Goal: Participate in discussion: Engage in conversation with other users on a specific topic

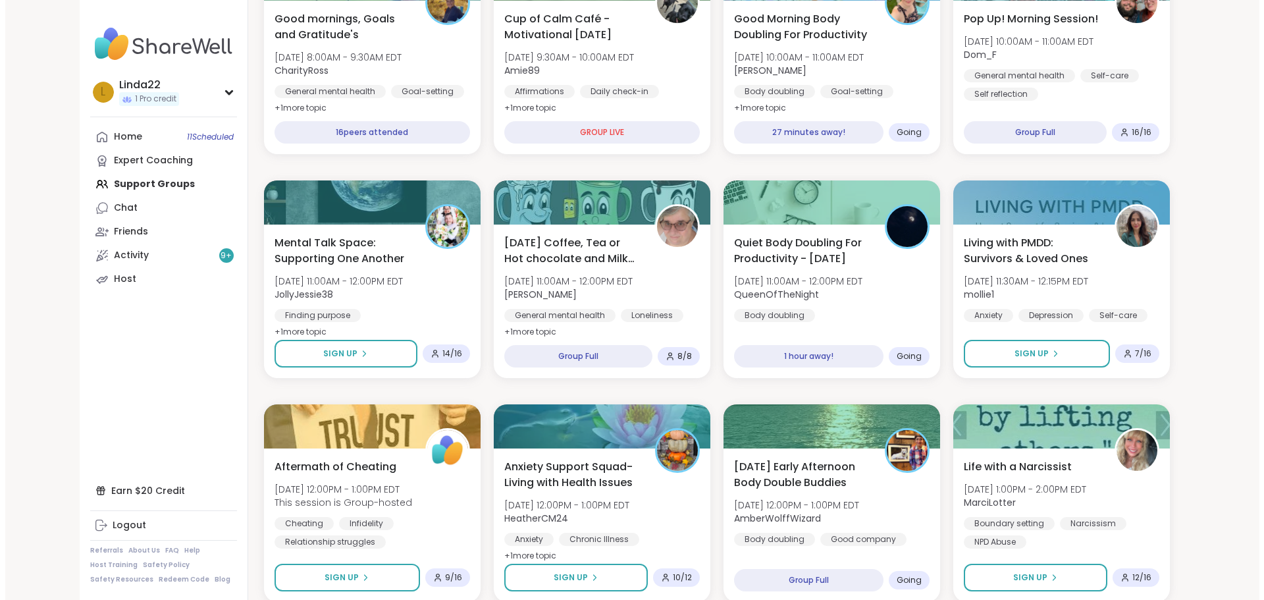
scroll to position [329, 0]
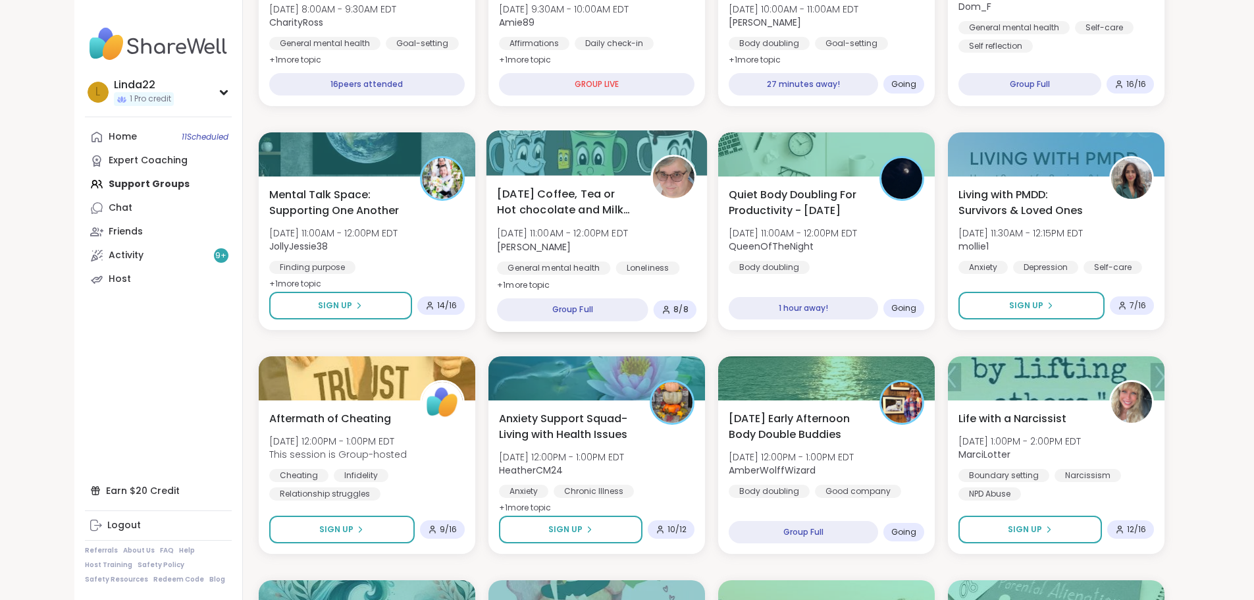
click at [603, 157] on div at bounding box center [596, 152] width 221 height 45
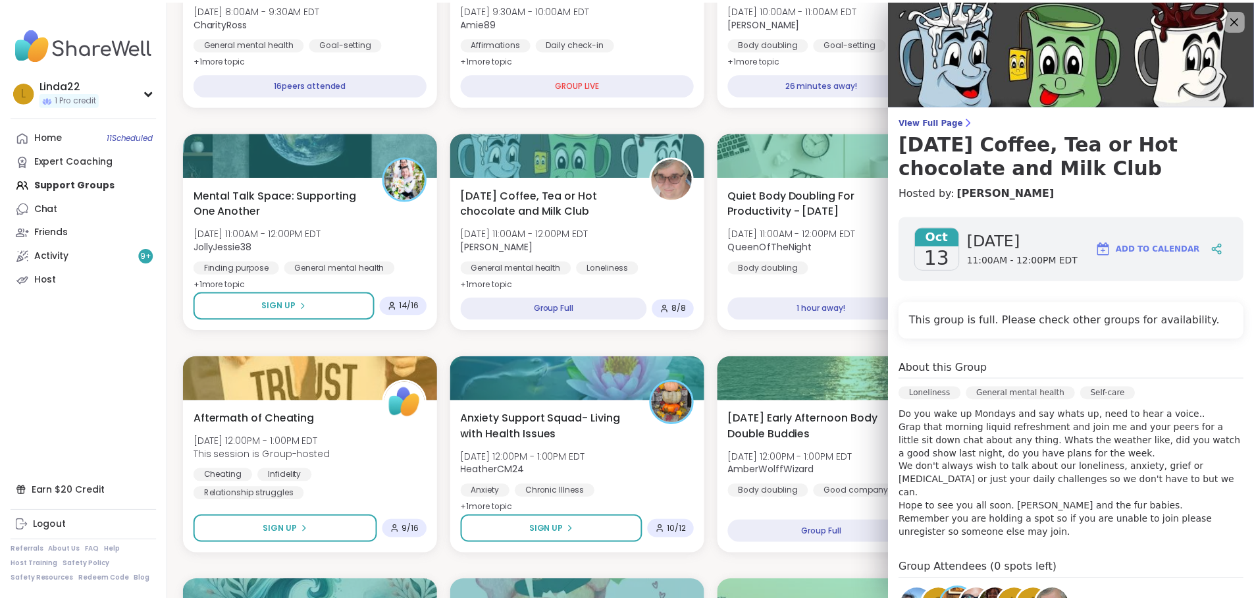
scroll to position [186, 0]
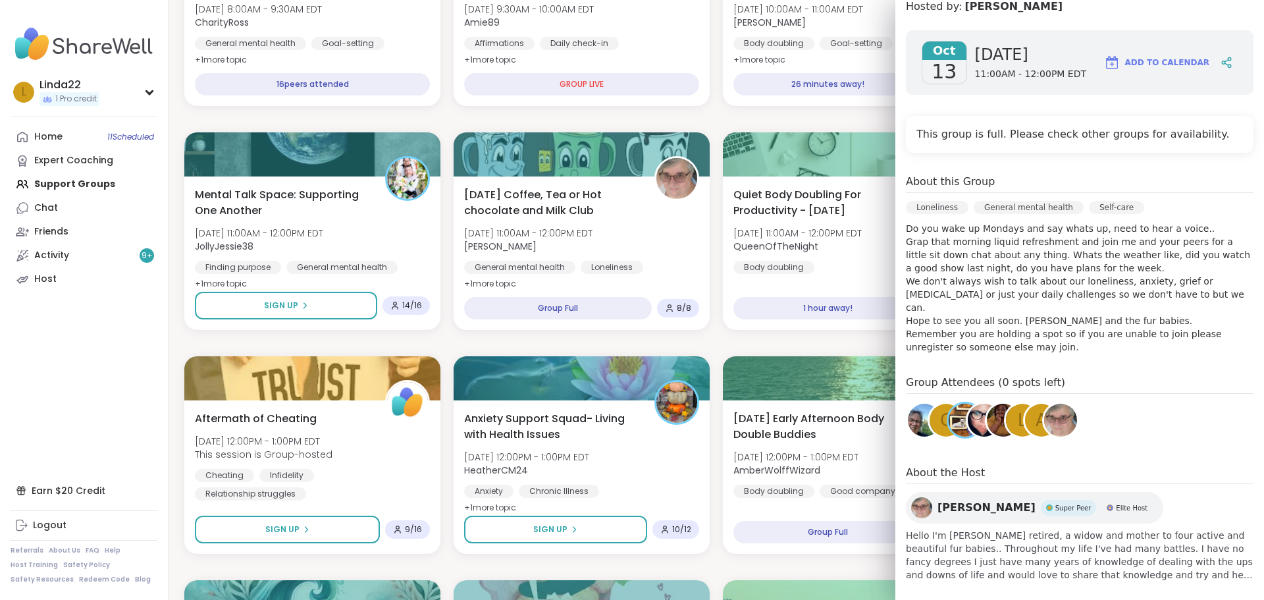
click at [1006, 414] on div "l" at bounding box center [1022, 419] width 33 height 33
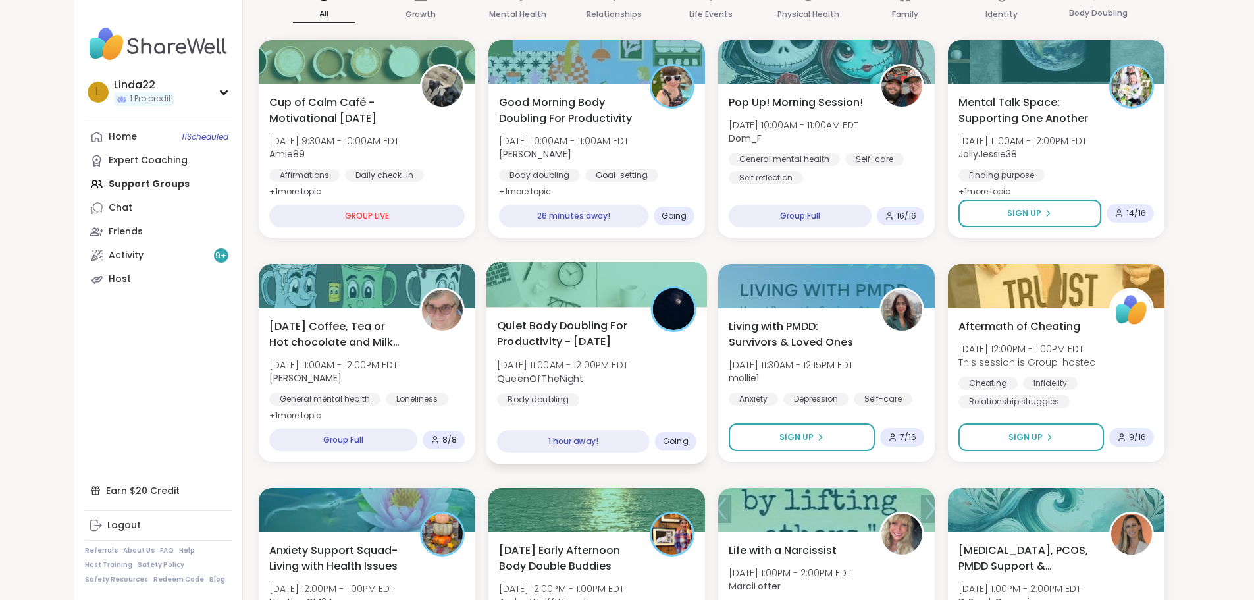
scroll to position [0, 0]
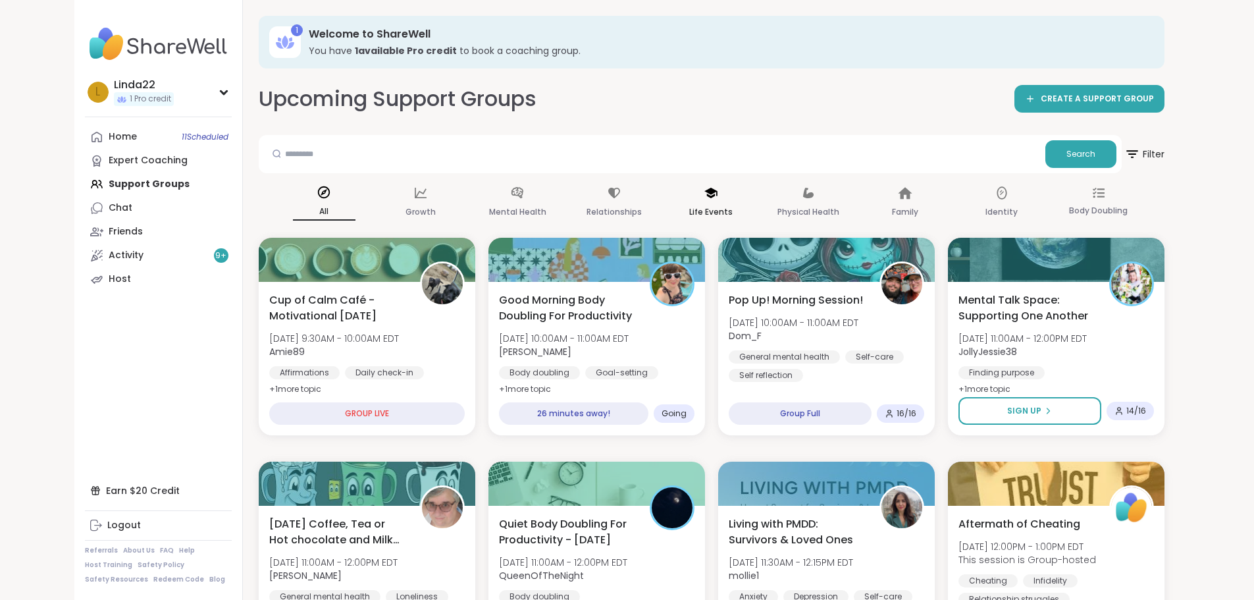
click at [704, 197] on icon at bounding box center [710, 193] width 14 height 14
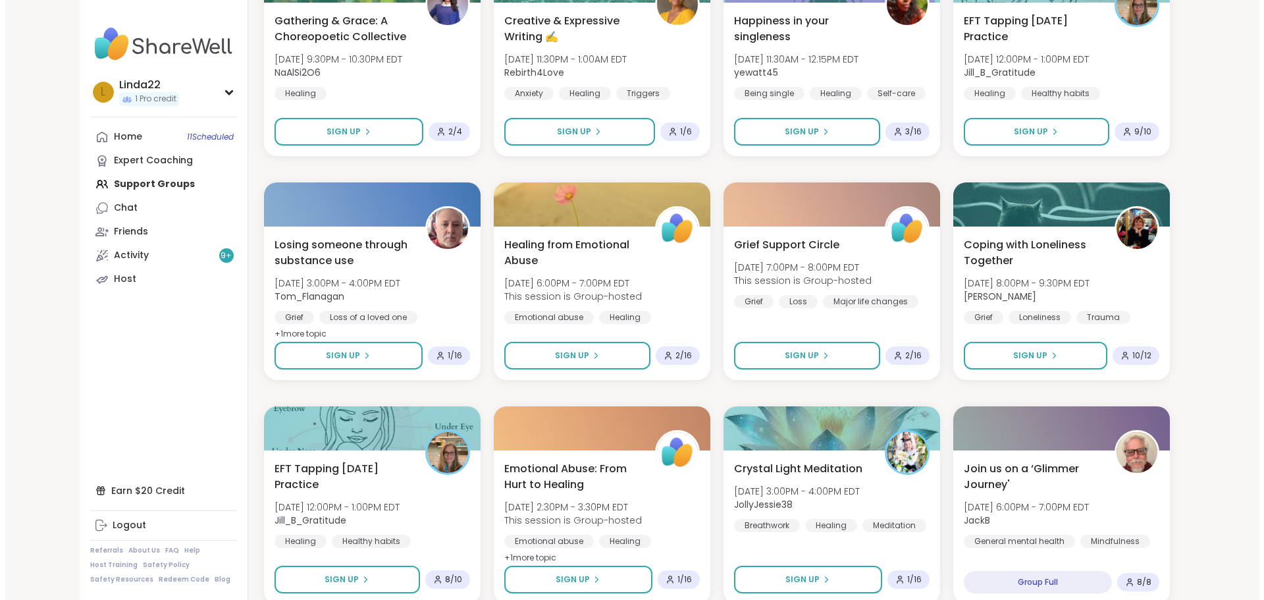
scroll to position [790, 0]
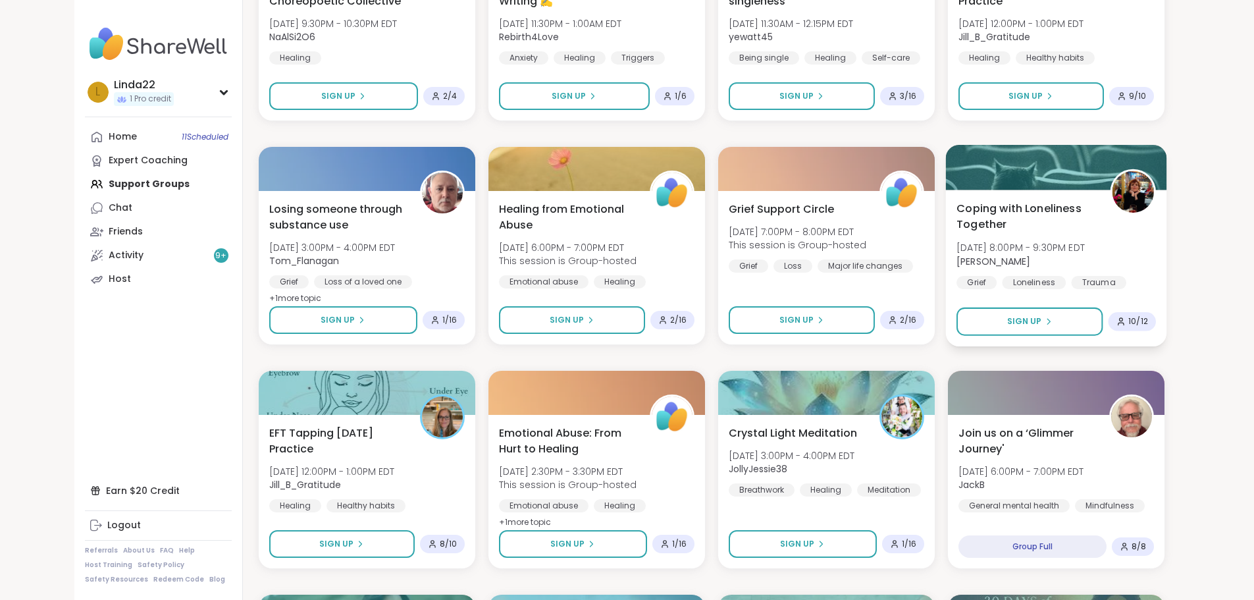
click at [1113, 179] on div at bounding box center [1055, 167] width 221 height 45
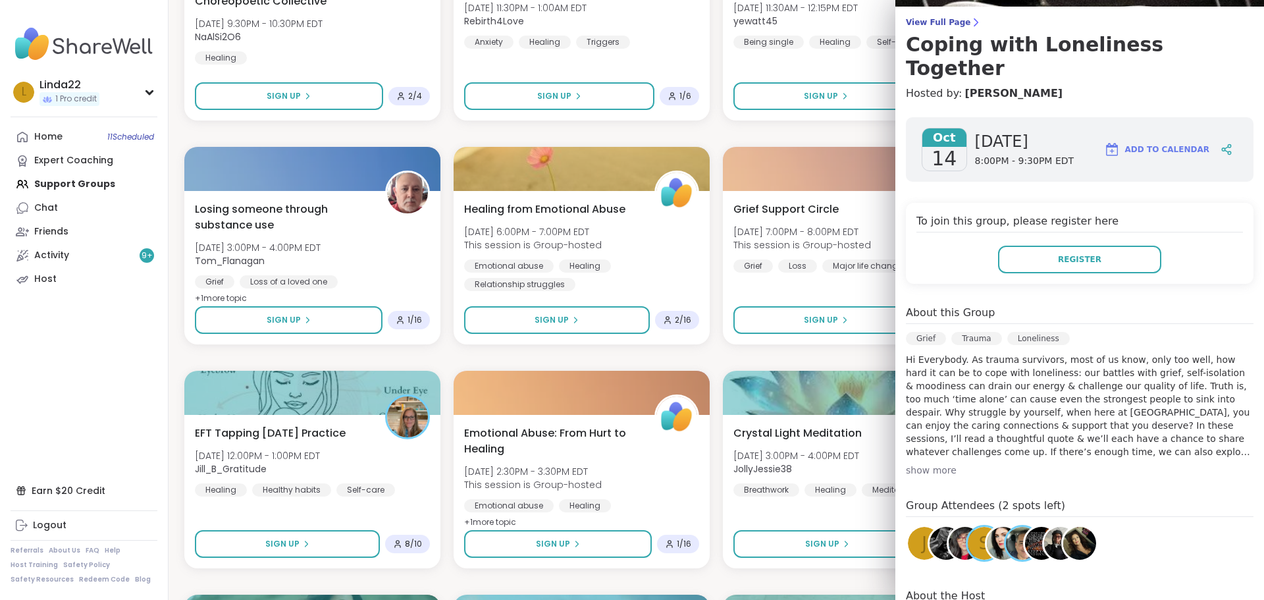
scroll to position [132, 0]
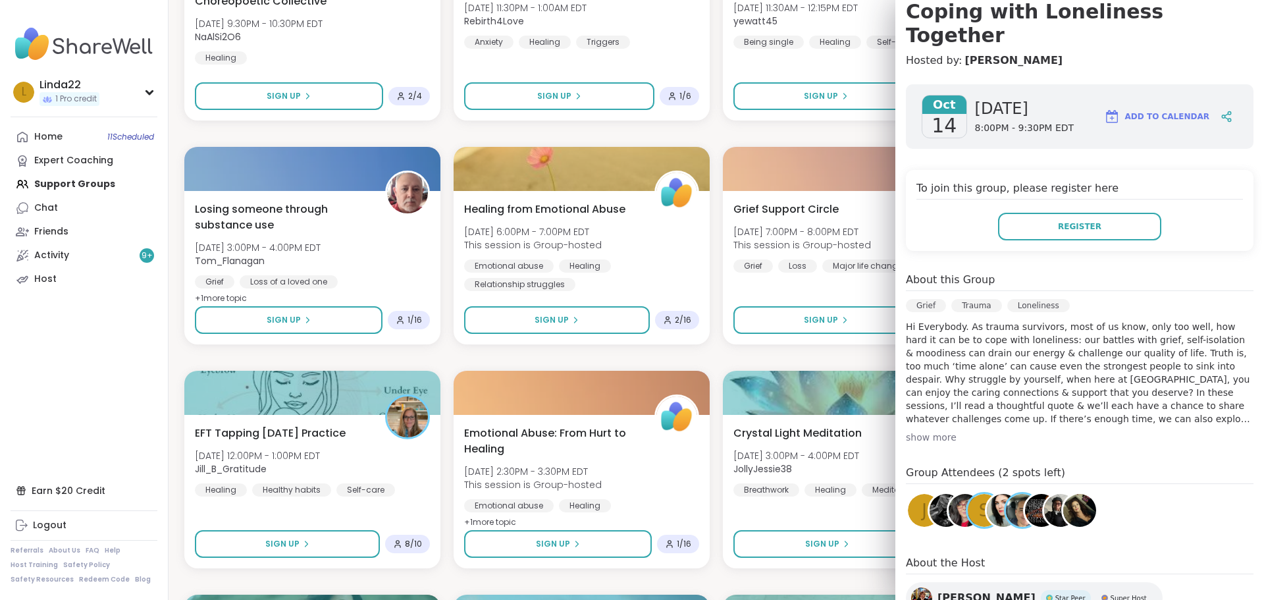
click at [942, 430] on div "show more" at bounding box center [1079, 436] width 347 height 13
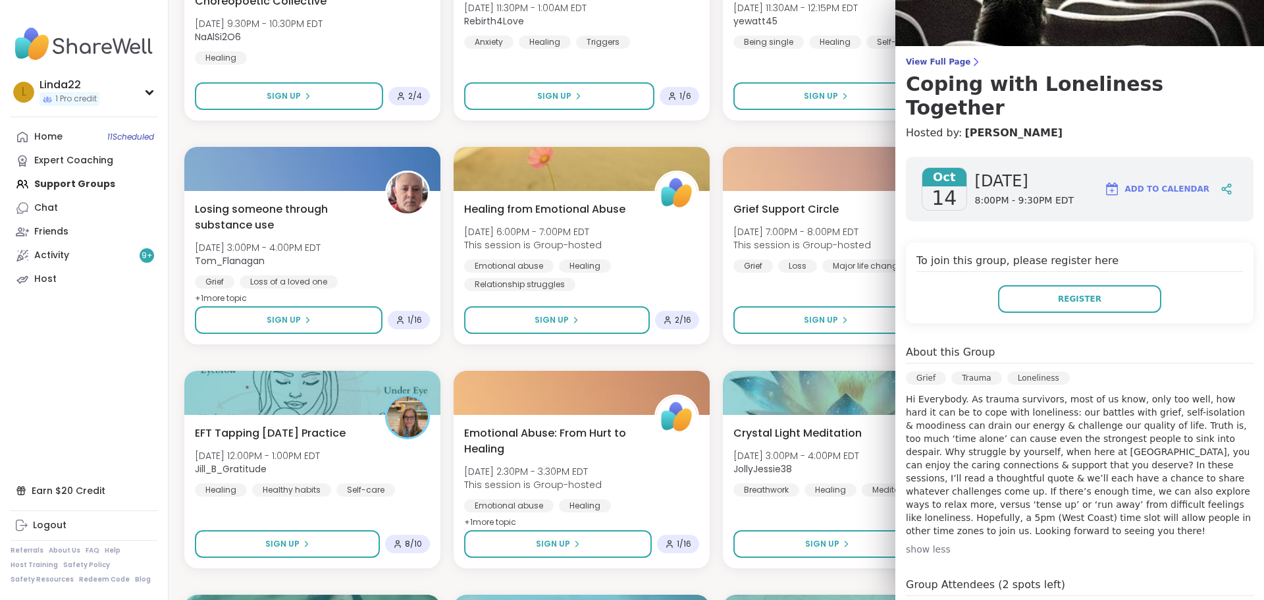
scroll to position [0, 0]
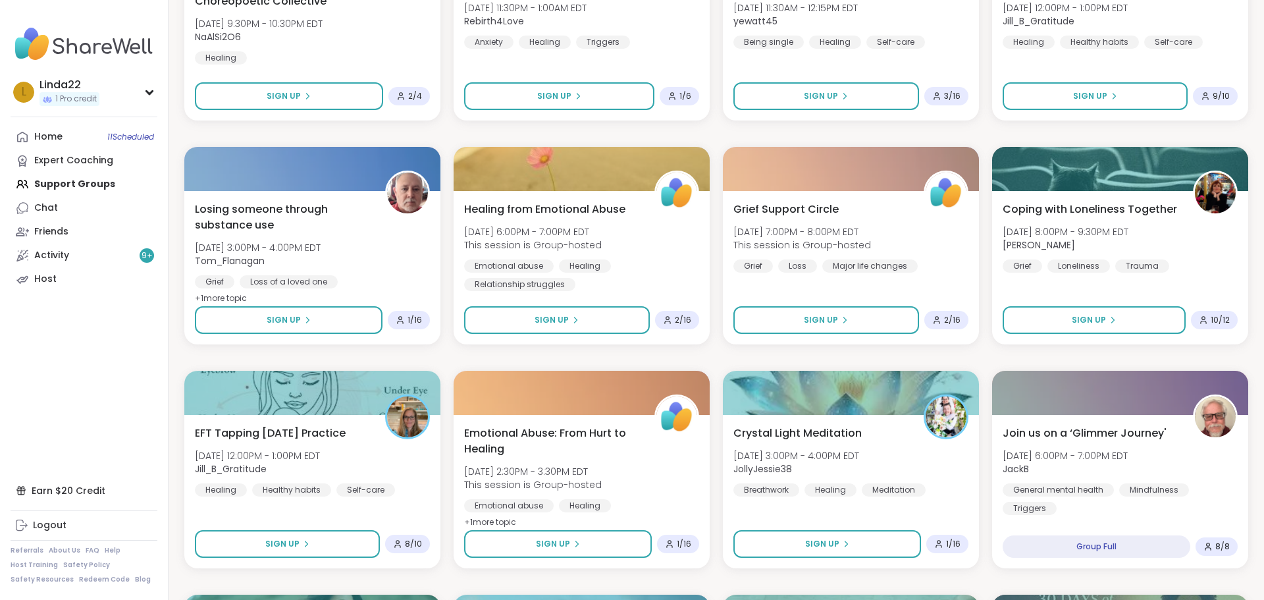
click at [813, 133] on div "Anxiety Support Circle Mon, Oct 13 | 3:00PM - 4:00PM EDT This session is Group-…" at bounding box center [715, 469] width 1063 height 1987
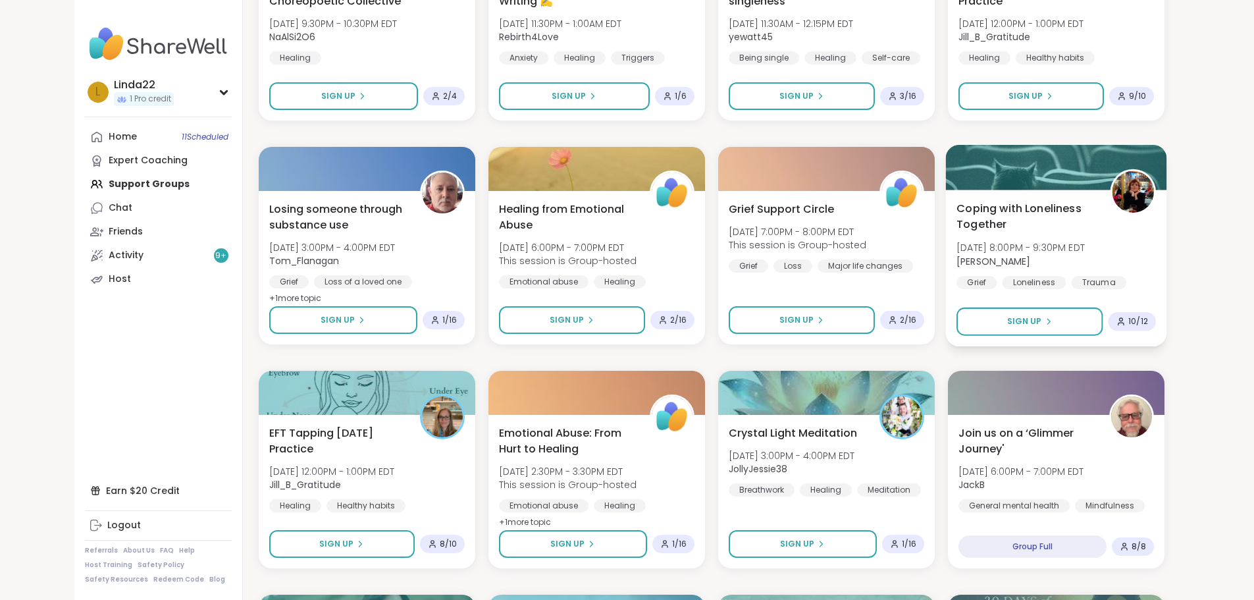
click at [1025, 173] on div at bounding box center [1055, 167] width 221 height 45
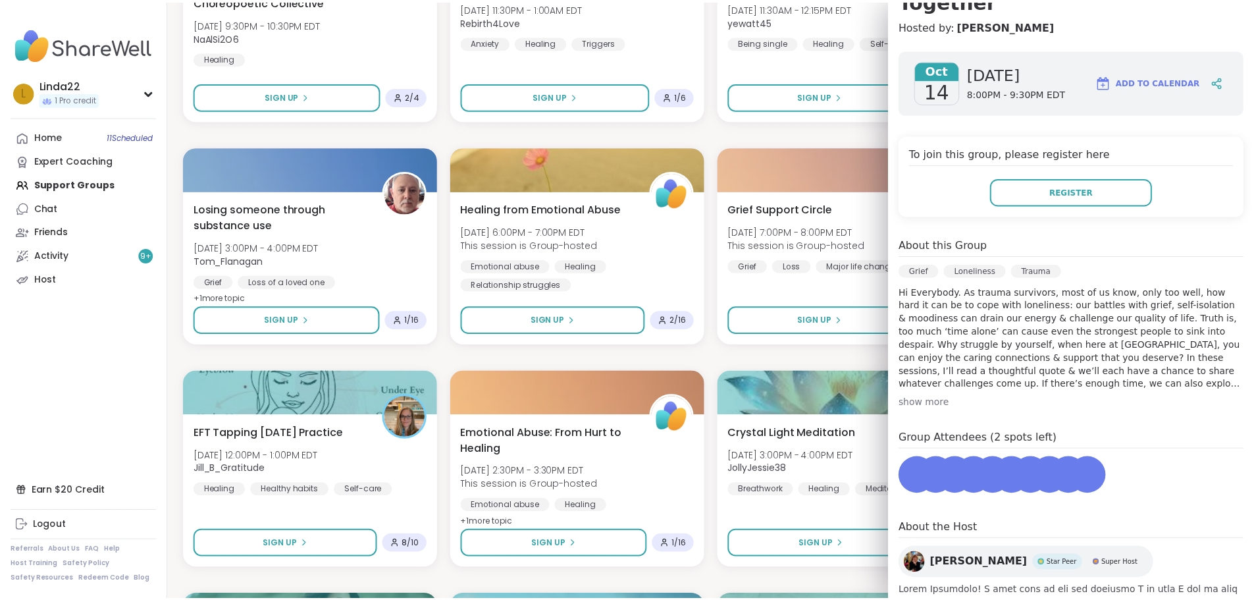
scroll to position [197, 0]
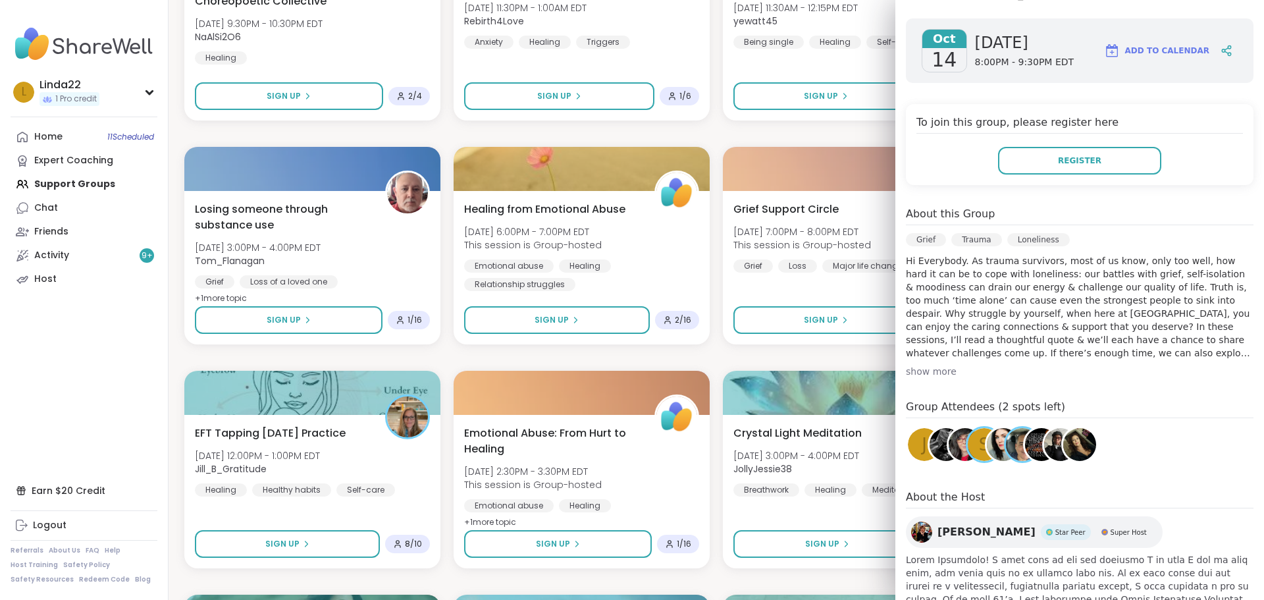
click at [907, 428] on div "J" at bounding box center [923, 444] width 33 height 33
click at [1073, 428] on img at bounding box center [1079, 444] width 33 height 33
click at [929, 428] on img at bounding box center [945, 444] width 33 height 33
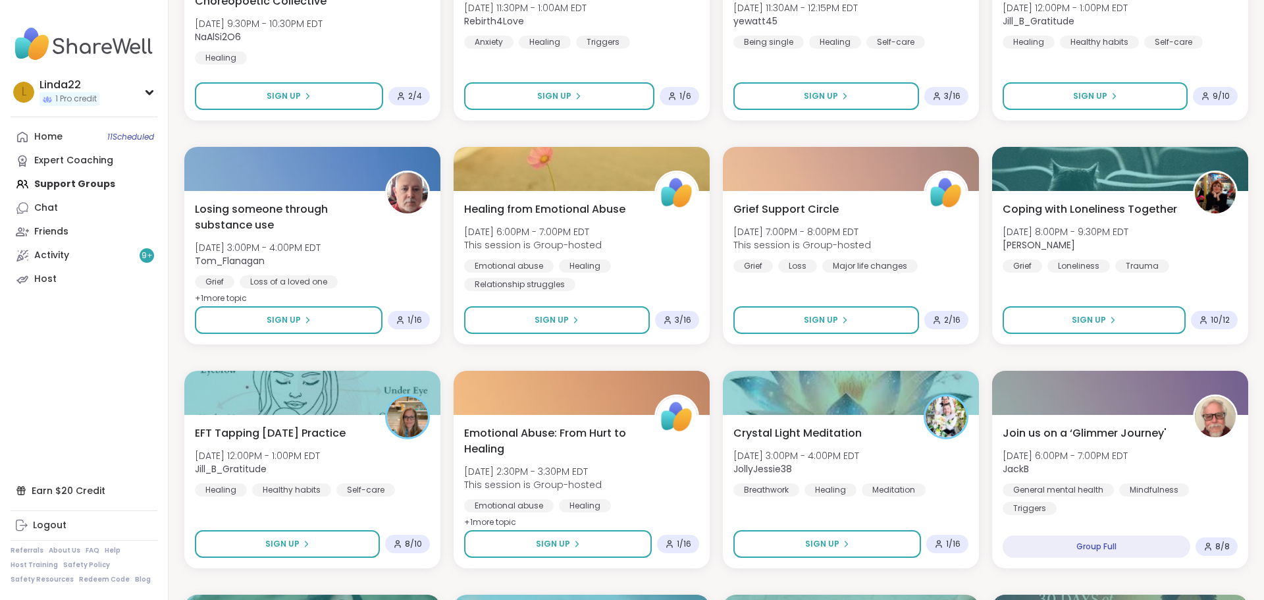
click at [446, 72] on div "Anxiety Support Circle Mon, Oct 13 | 3:00PM - 4:00PM EDT This session is Group-…" at bounding box center [715, 469] width 1063 height 1987
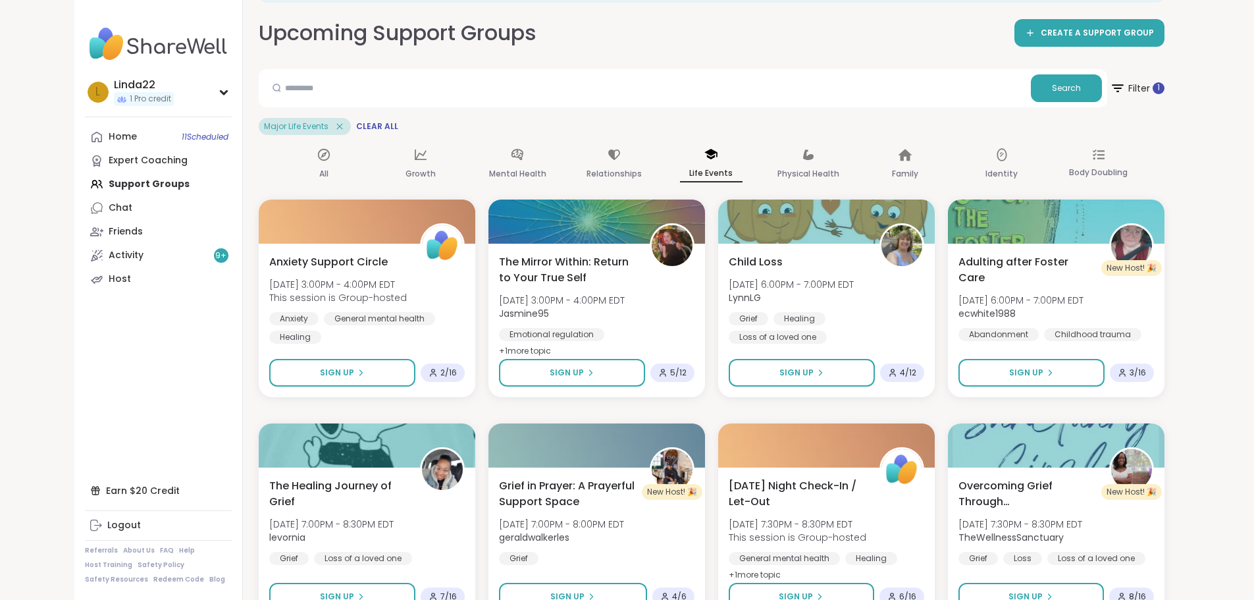
scroll to position [0, 0]
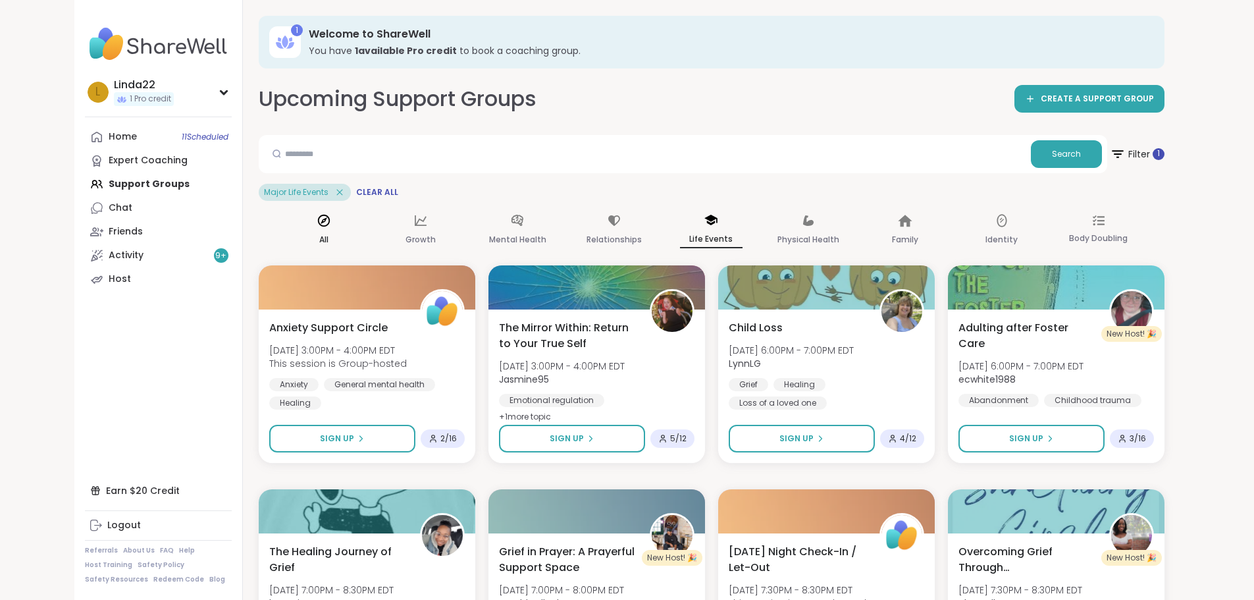
click at [317, 223] on icon at bounding box center [324, 220] width 14 height 14
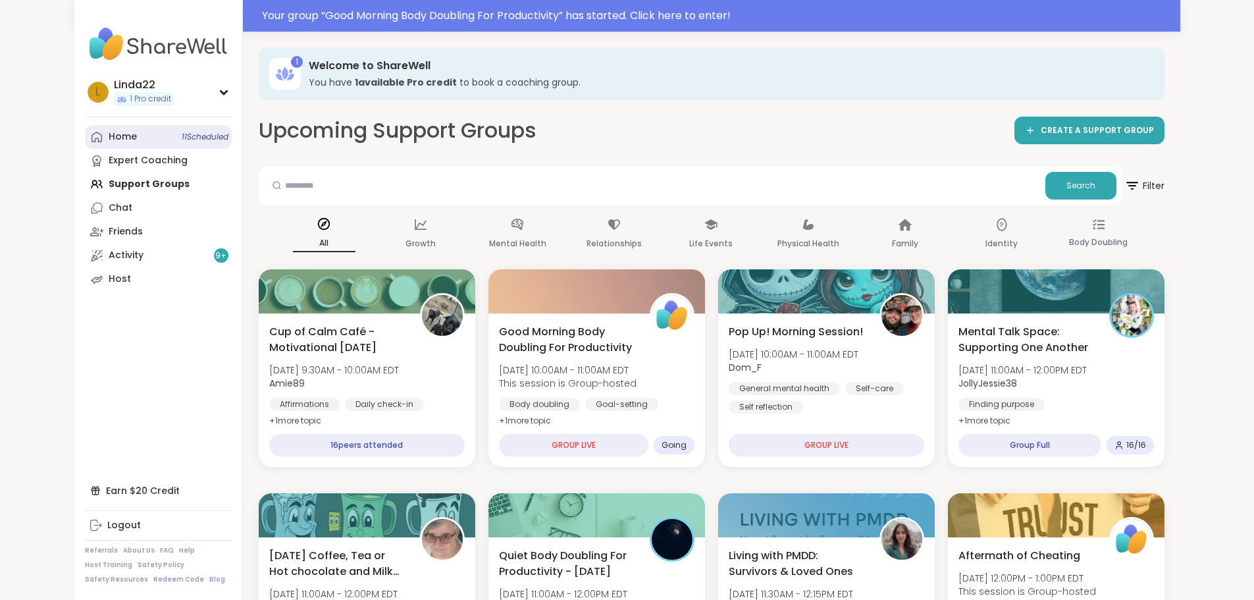
click at [182, 140] on span "11 Scheduled" at bounding box center [205, 137] width 47 height 11
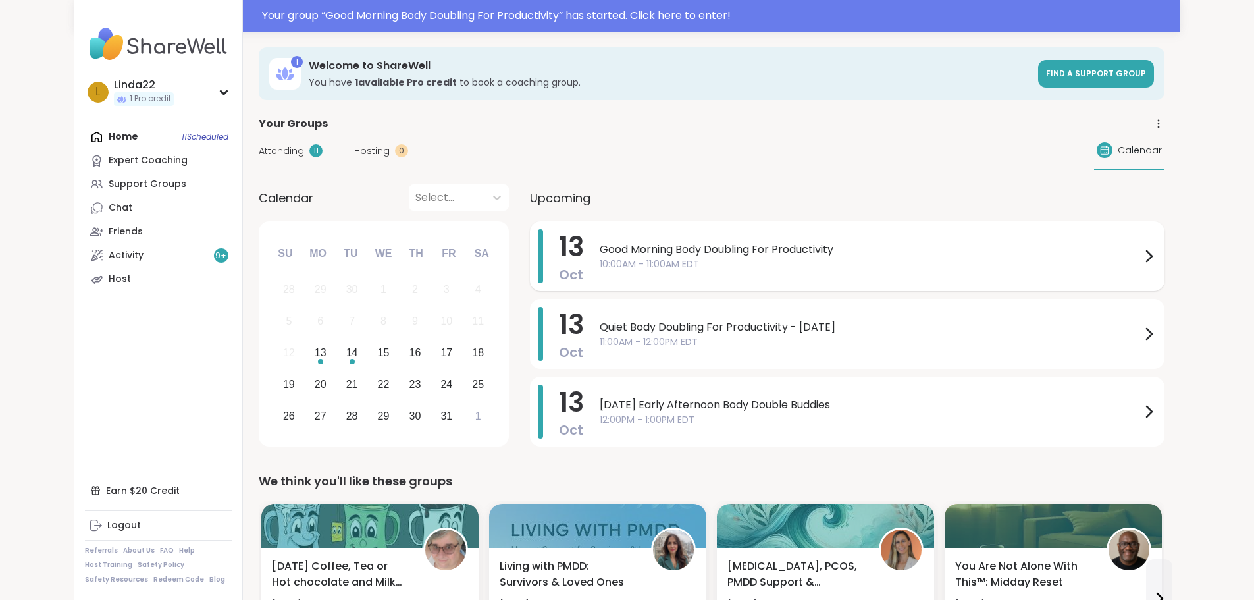
click at [609, 254] on span "Good Morning Body Doubling For Productivity" at bounding box center [870, 250] width 541 height 16
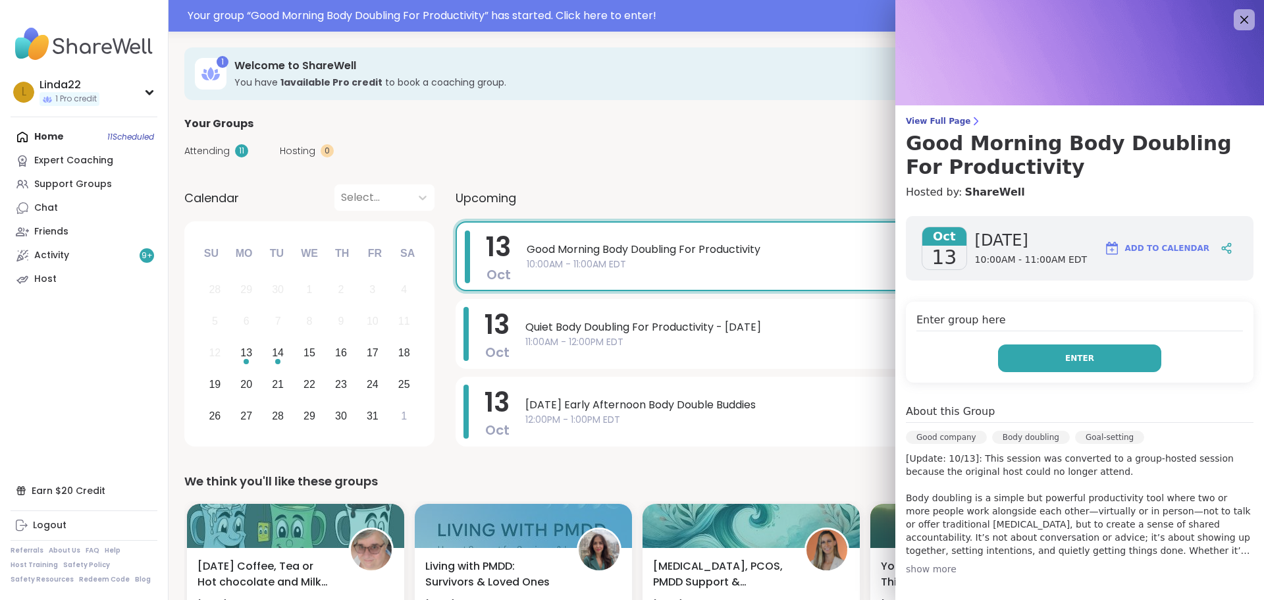
click at [1009, 351] on button "Enter" at bounding box center [1079, 358] width 163 height 28
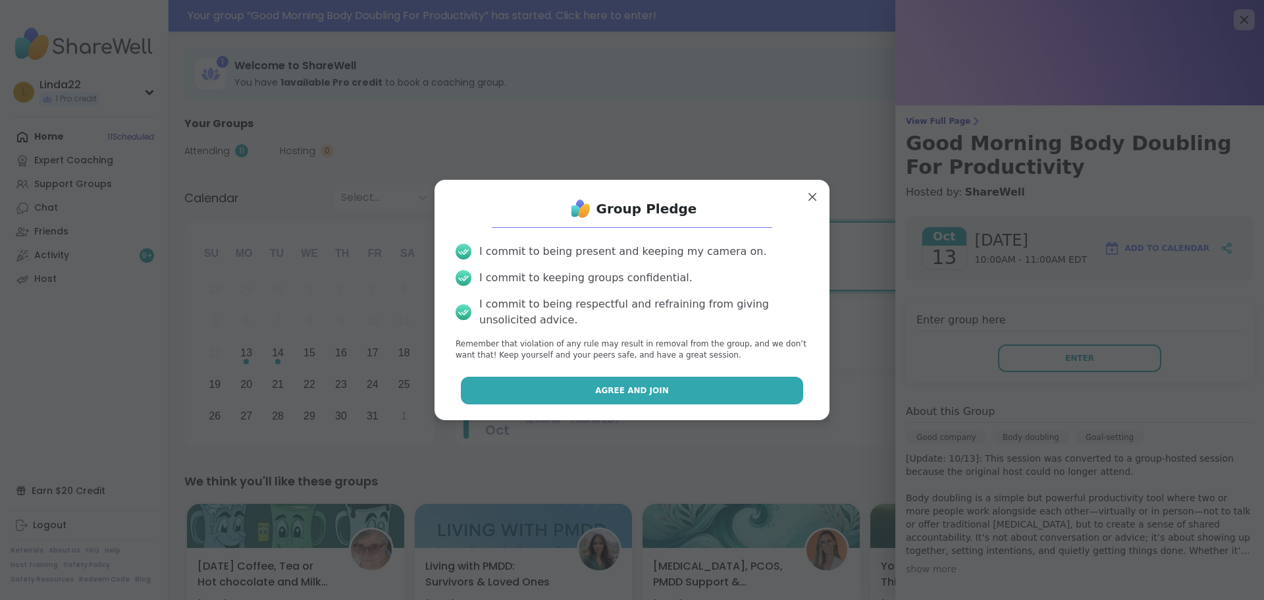
click at [666, 386] on button "Agree and Join" at bounding box center [632, 390] width 343 height 28
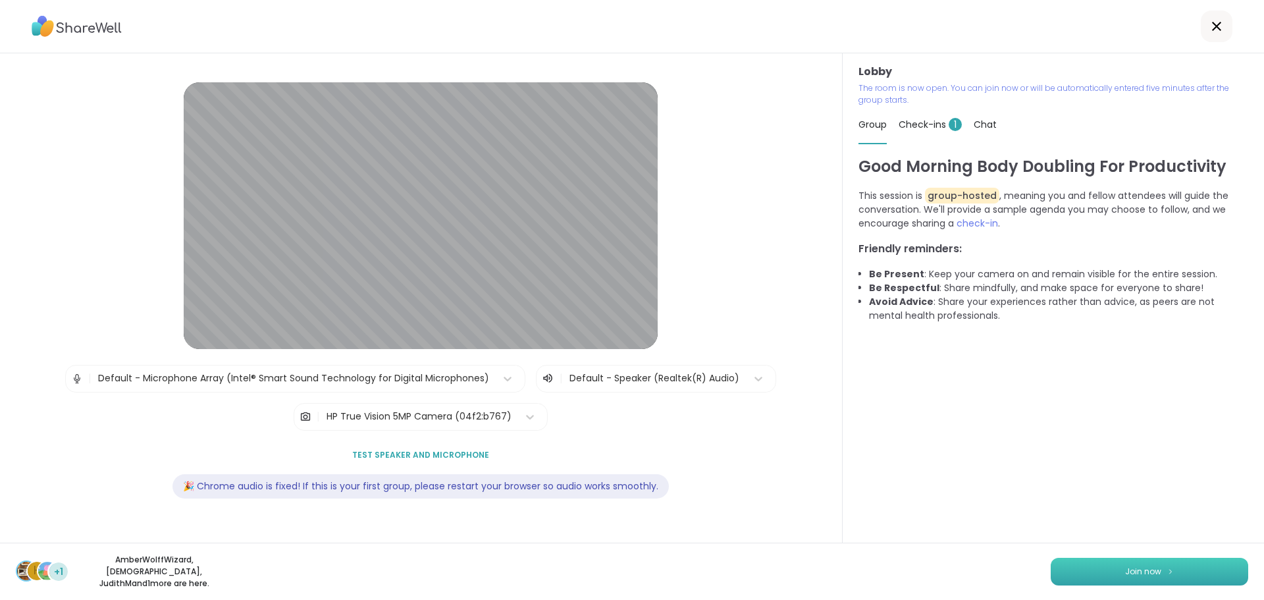
click at [1060, 562] on button "Join now" at bounding box center [1148, 571] width 197 height 28
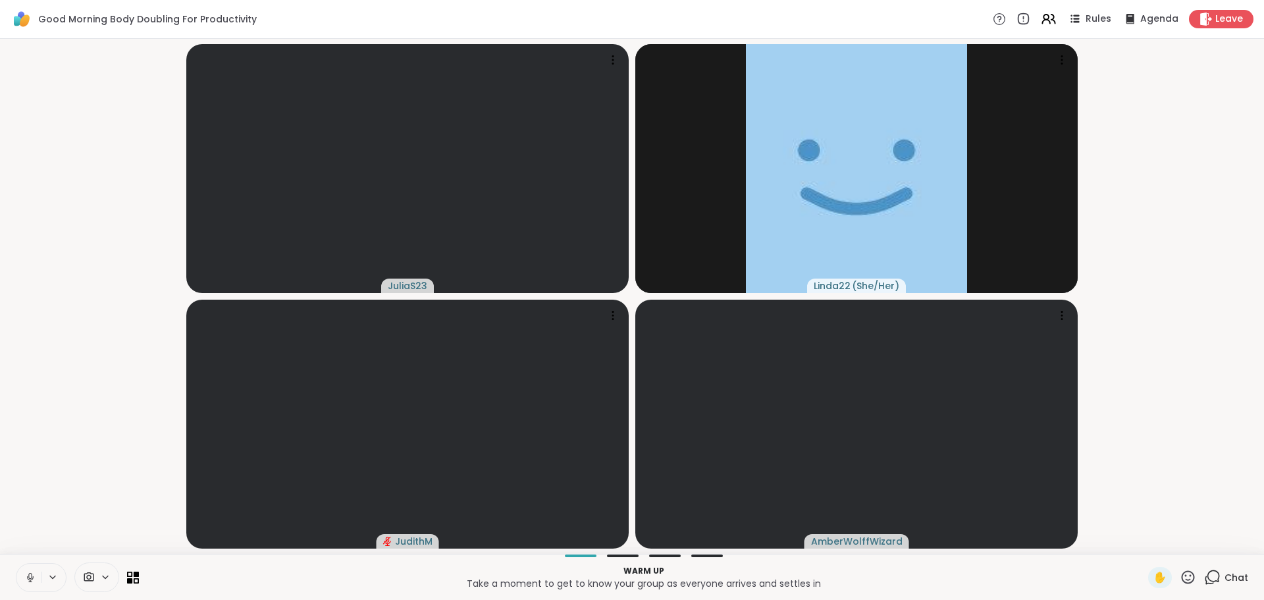
click at [30, 571] on icon at bounding box center [30, 577] width 12 height 12
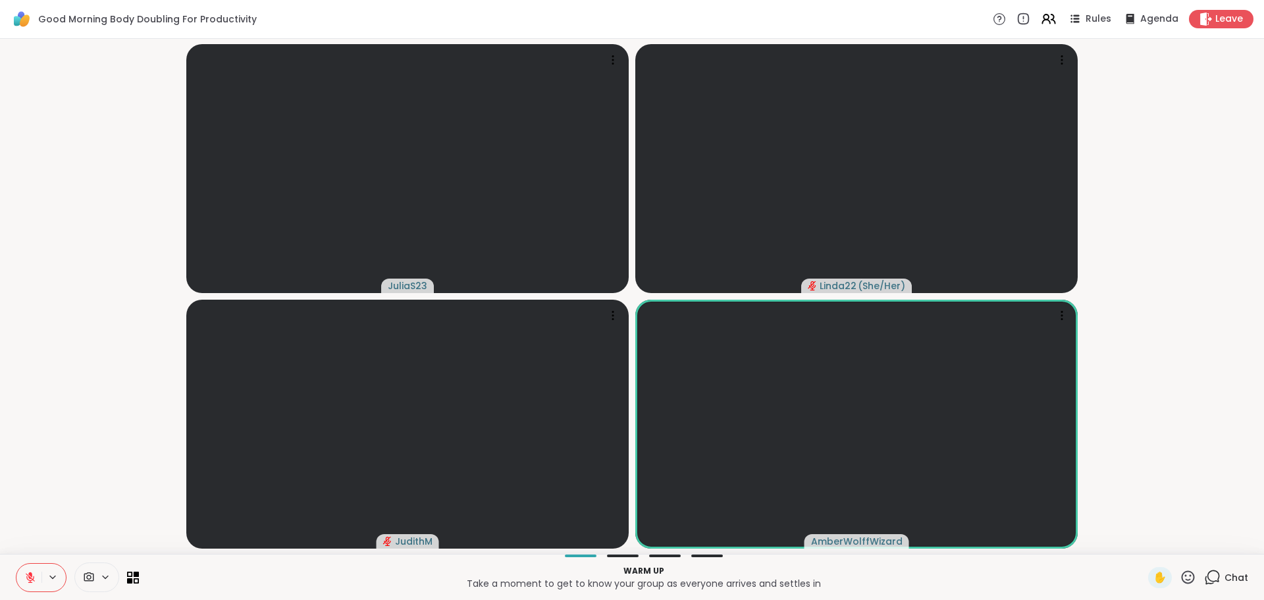
click at [29, 569] on button at bounding box center [28, 577] width 25 height 28
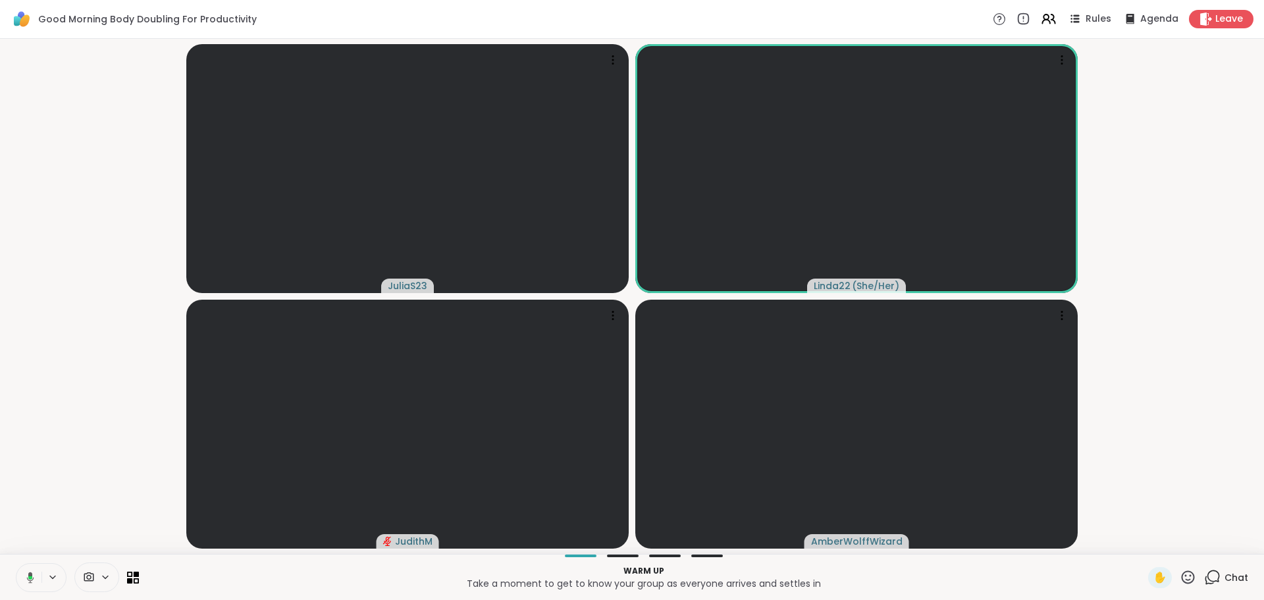
click at [28, 575] on icon at bounding box center [28, 577] width 12 height 12
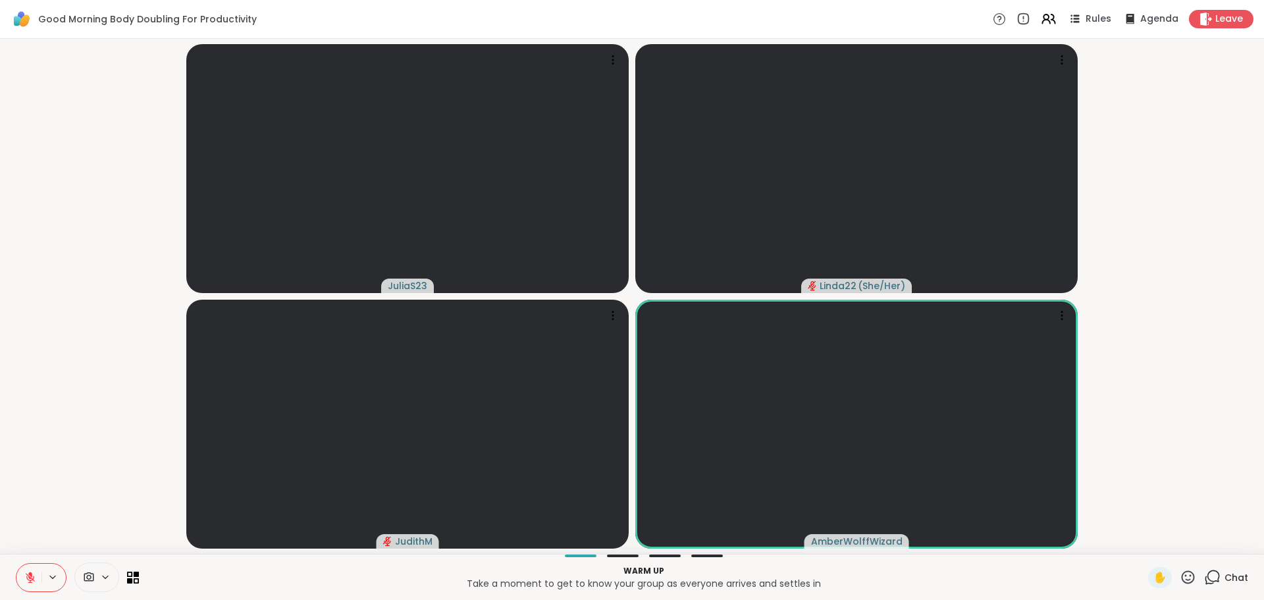
click at [57, 420] on video-player-container "JuliaS23 Linda22 ( She/Her ) JudithM AmberWolffWizard" at bounding box center [632, 296] width 1248 height 504
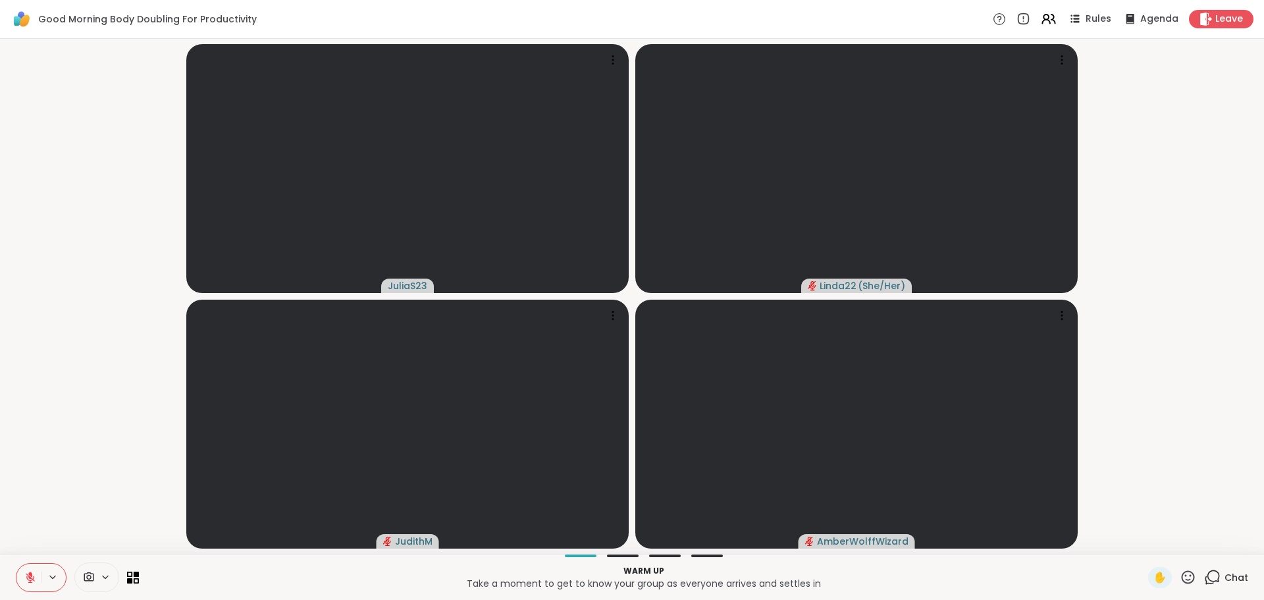
click at [32, 575] on icon at bounding box center [30, 573] width 4 height 5
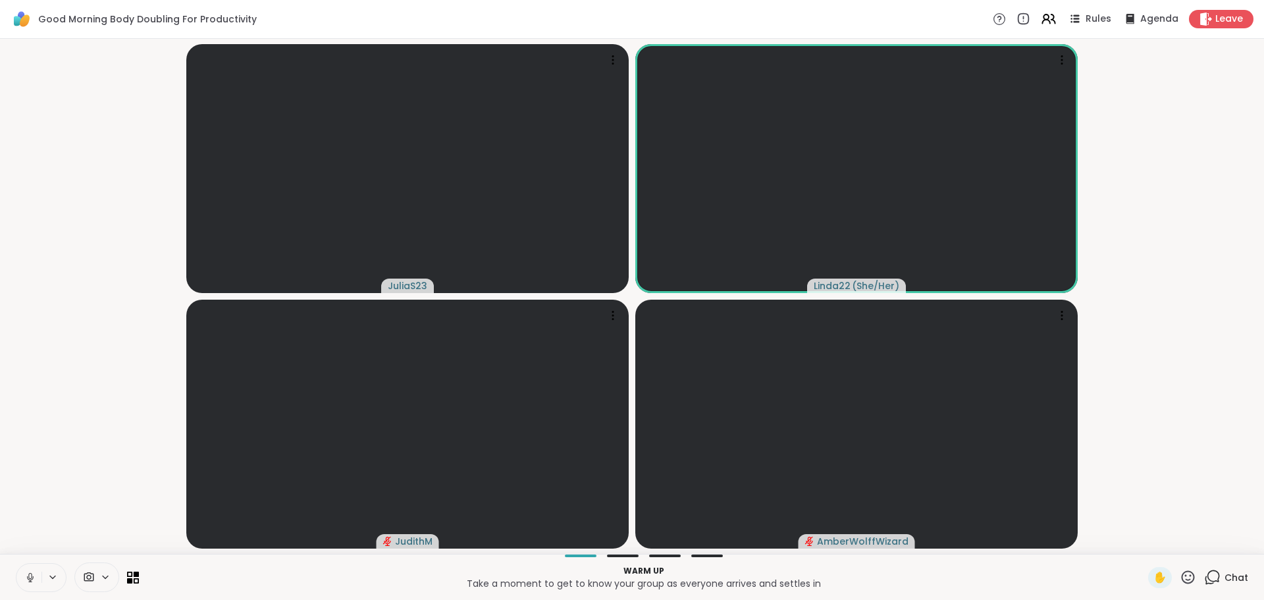
click at [30, 578] on icon at bounding box center [29, 576] width 3 height 6
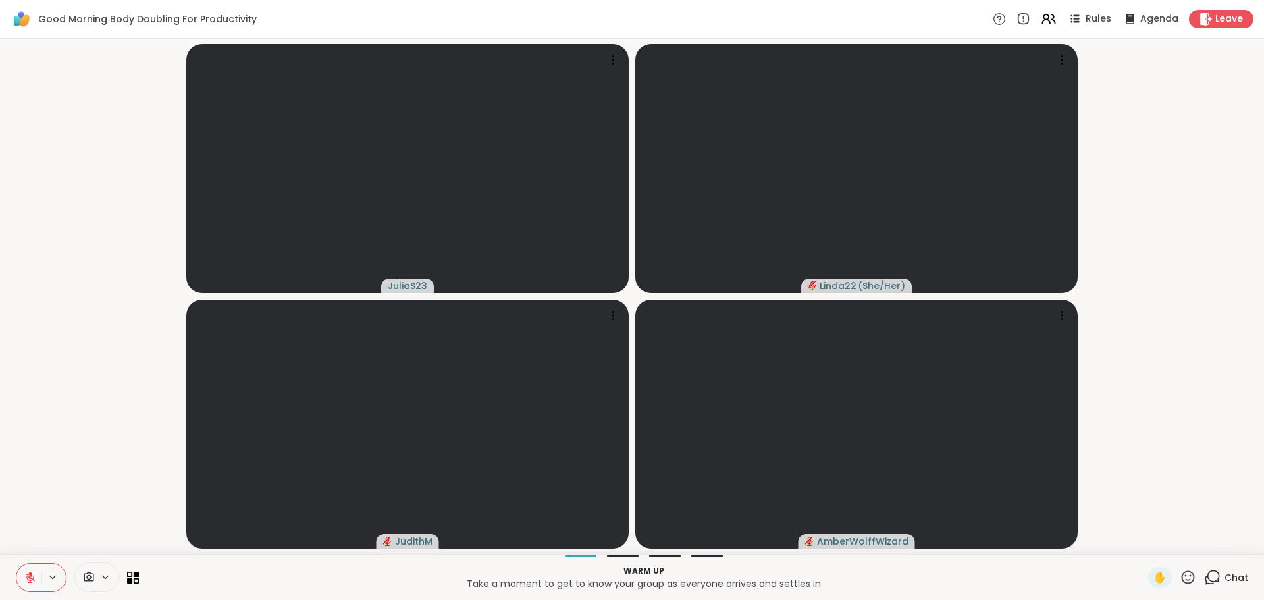
click at [28, 579] on icon at bounding box center [30, 577] width 12 height 12
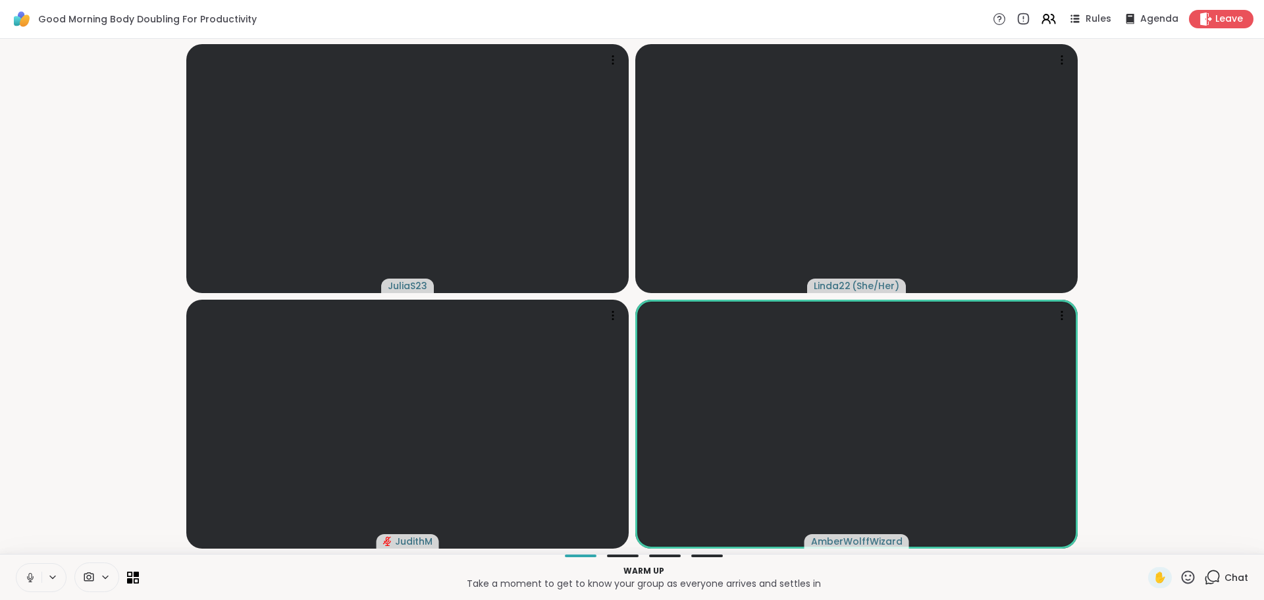
click at [31, 569] on button at bounding box center [28, 577] width 25 height 28
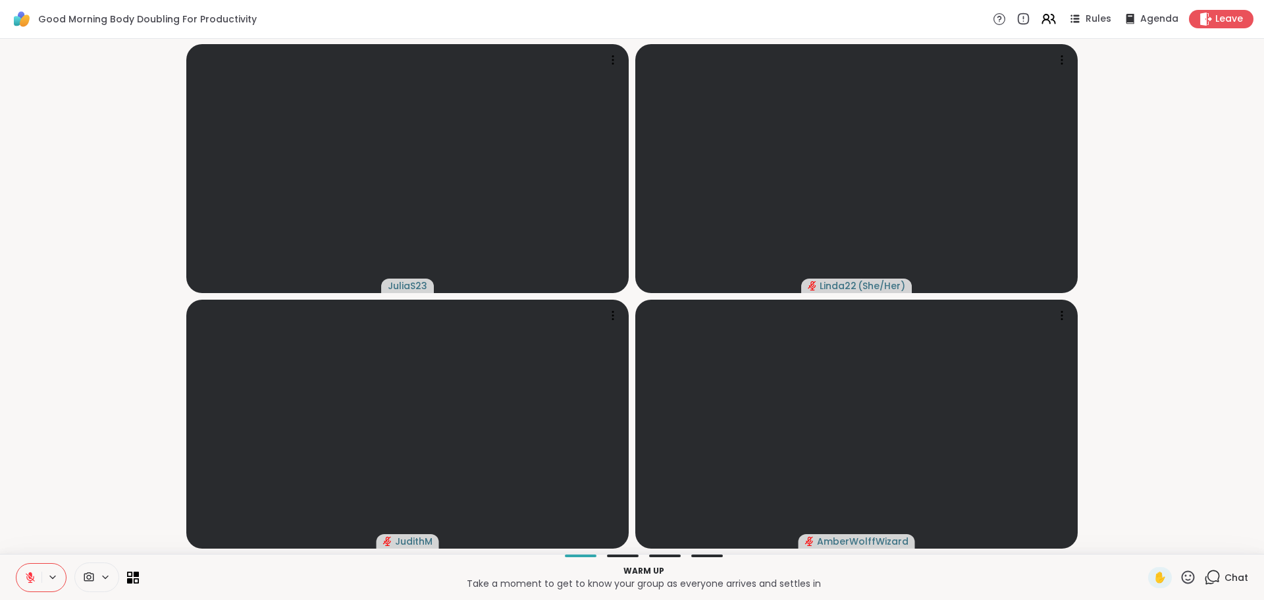
click at [27, 578] on icon at bounding box center [30, 577] width 12 height 12
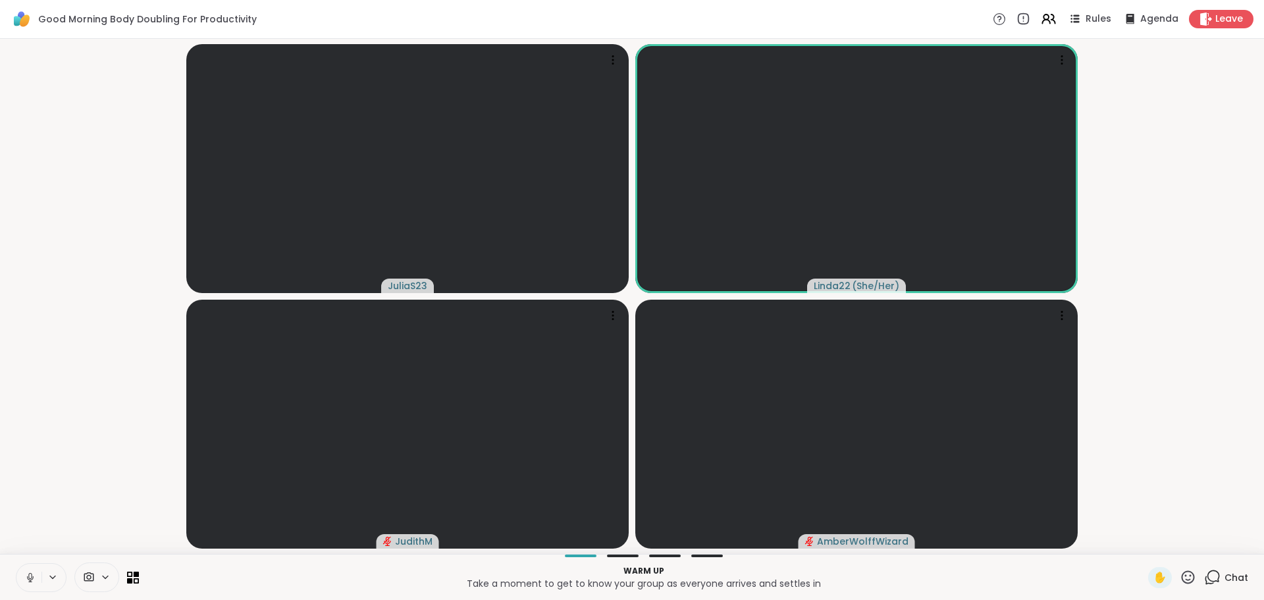
click at [32, 574] on icon at bounding box center [29, 576] width 3 height 6
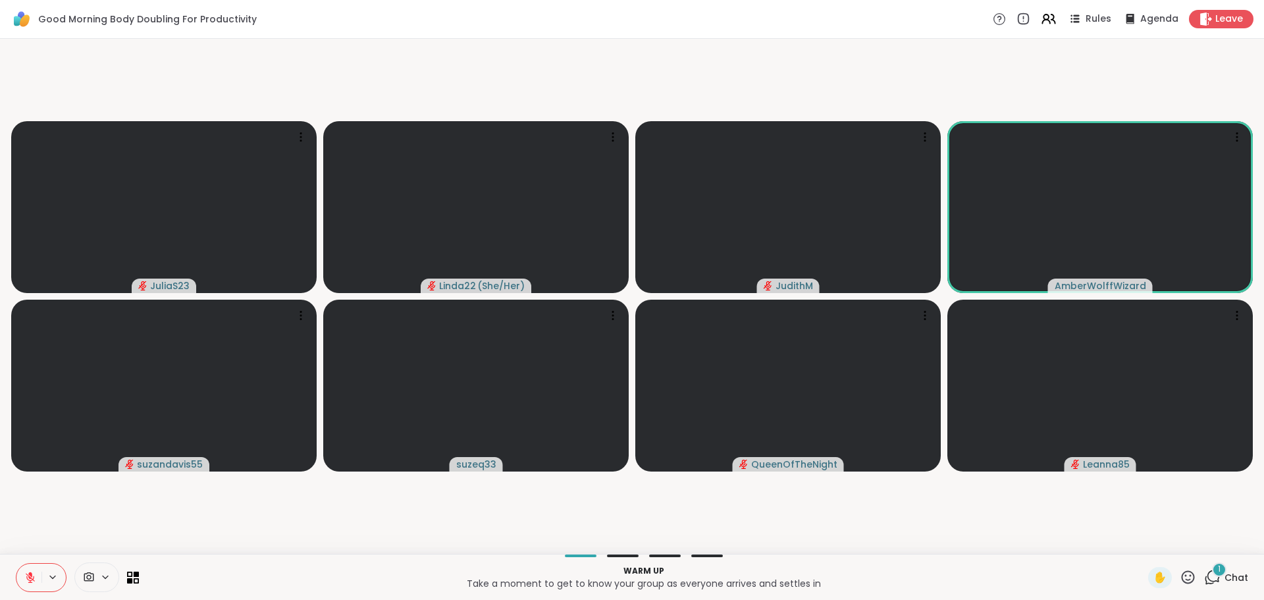
click at [1212, 571] on div "1" at bounding box center [1219, 569] width 14 height 14
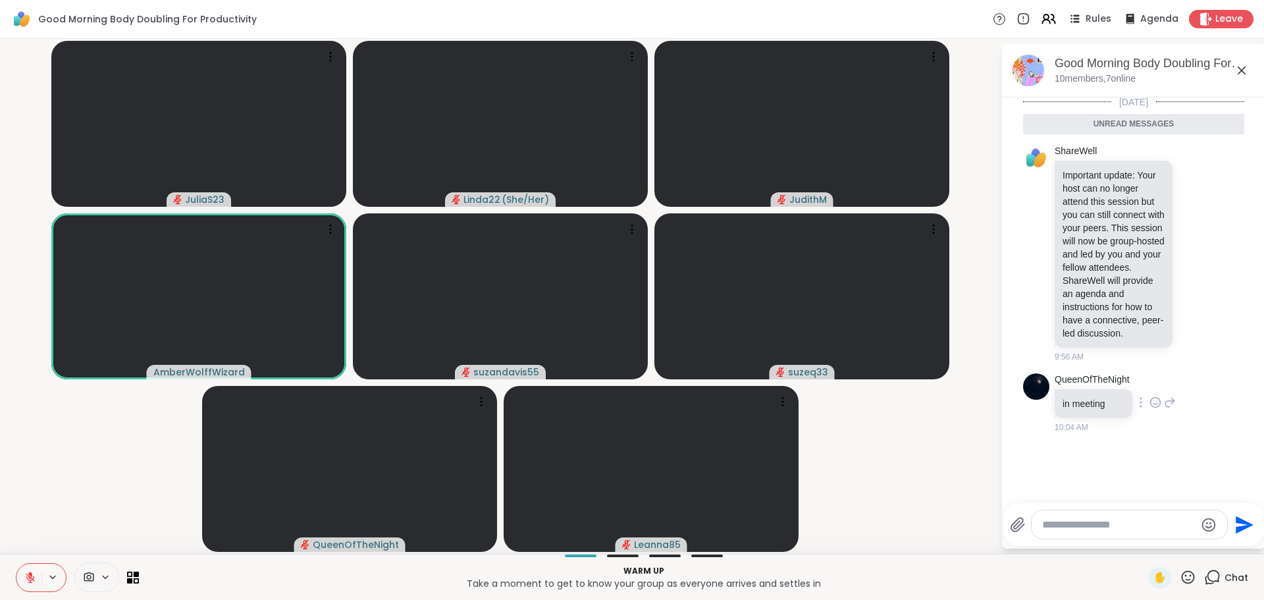
scroll to position [3, 0]
click at [1069, 522] on textarea "Type your message" at bounding box center [1118, 524] width 153 height 13
type textarea "**********"
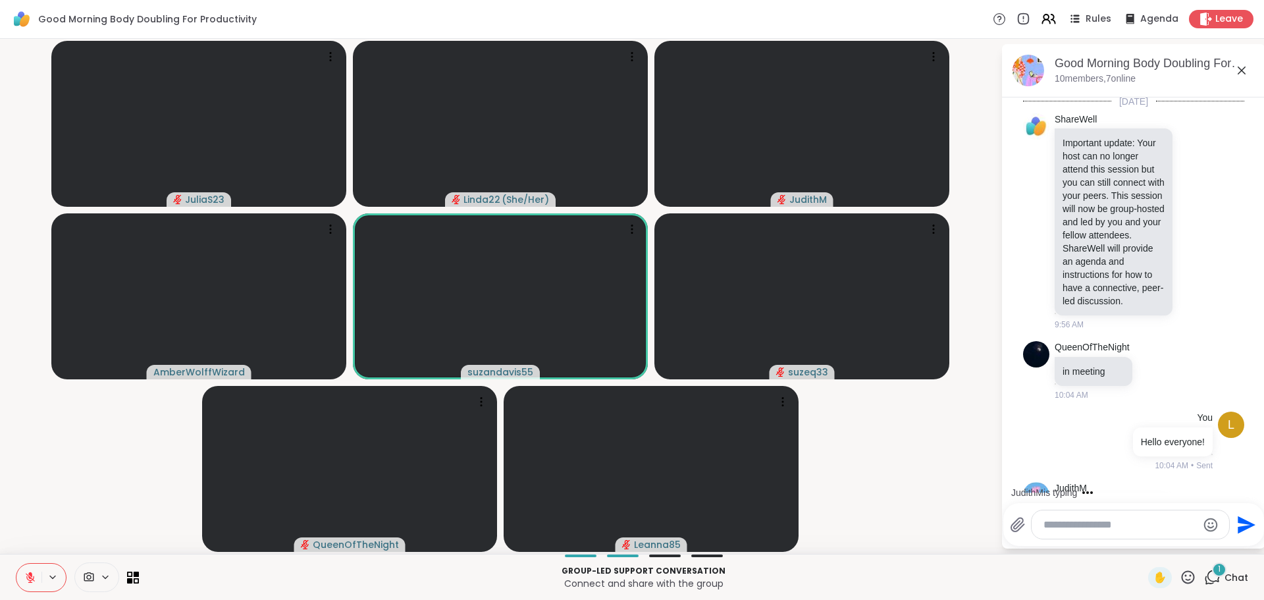
scroll to position [186, 0]
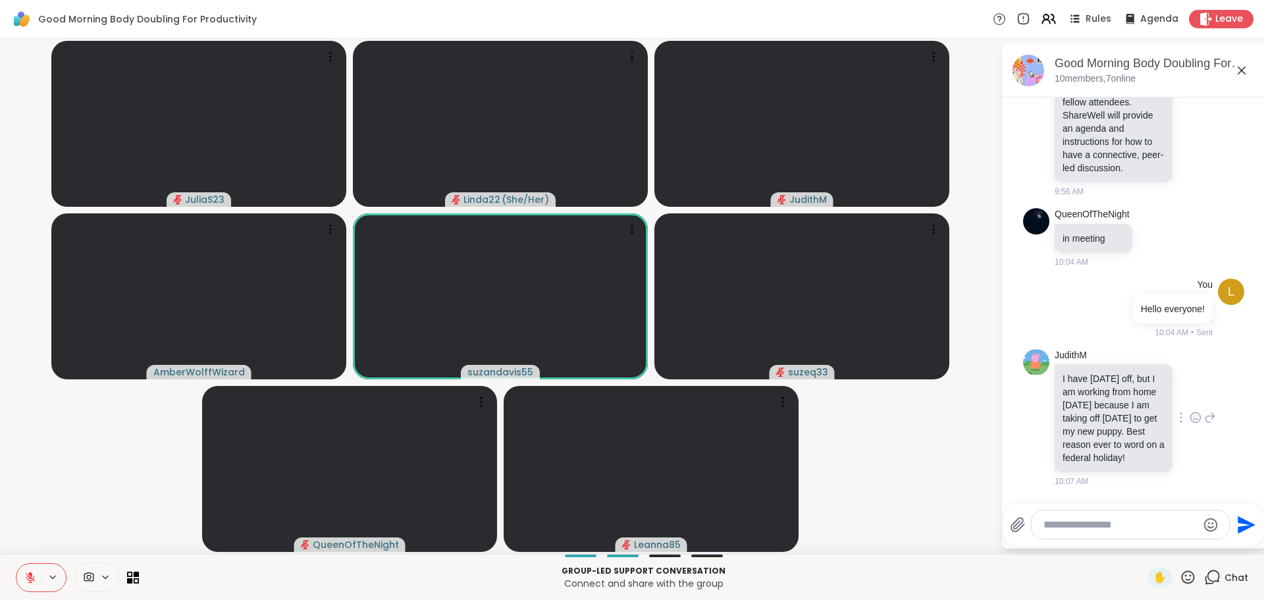
click at [1189, 411] on icon at bounding box center [1195, 417] width 12 height 13
click at [1189, 393] on div "Select Reaction: Heart" at bounding box center [1195, 396] width 12 height 12
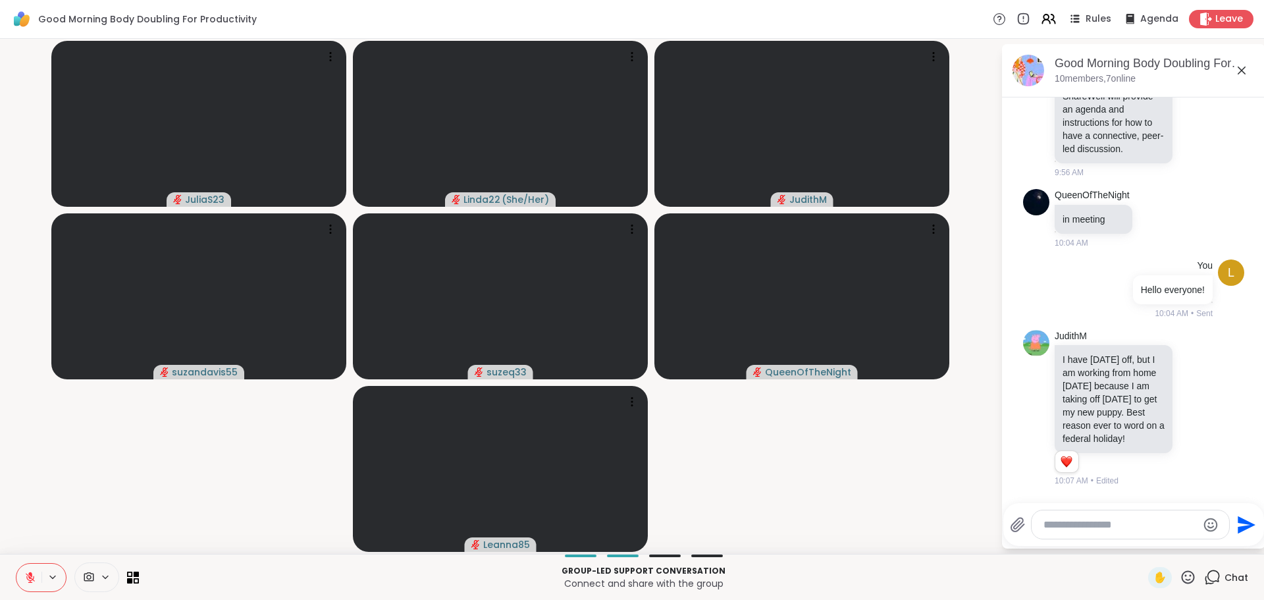
click at [1066, 526] on textarea "Type your message" at bounding box center [1119, 524] width 153 height 13
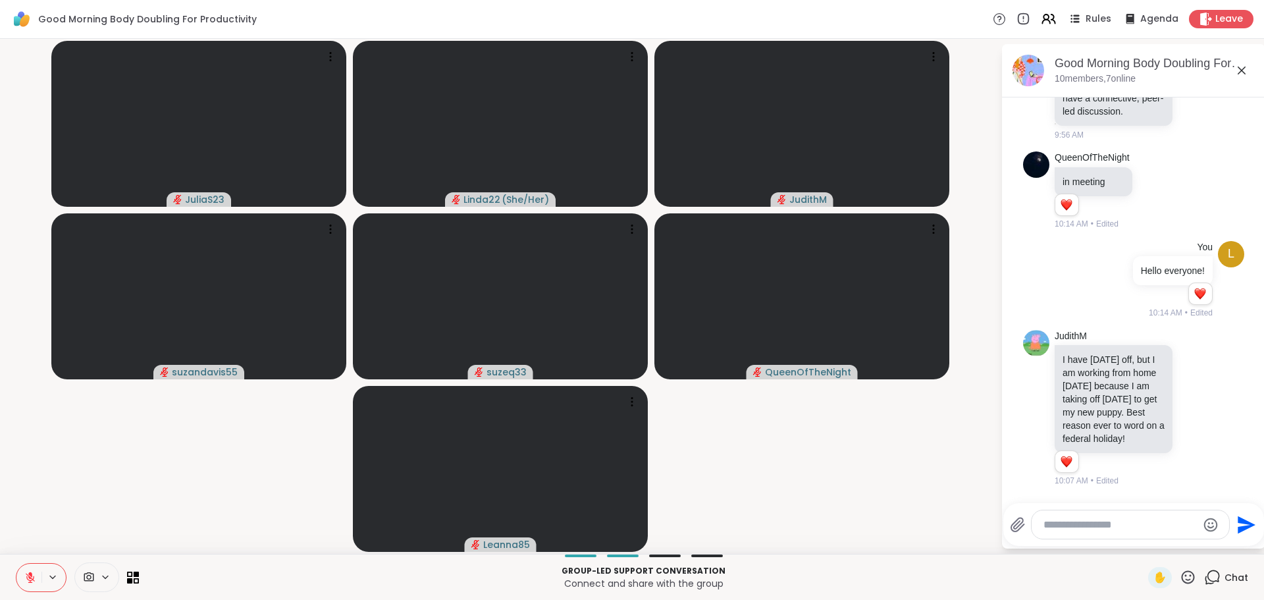
scroll to position [242, 0]
click at [794, 474] on video-player-container "JuliaS23 Linda22 ( She/Her ) JudithM suzandavis55 suzeq33 QueenOfTheNight Leann…" at bounding box center [500, 296] width 984 height 504
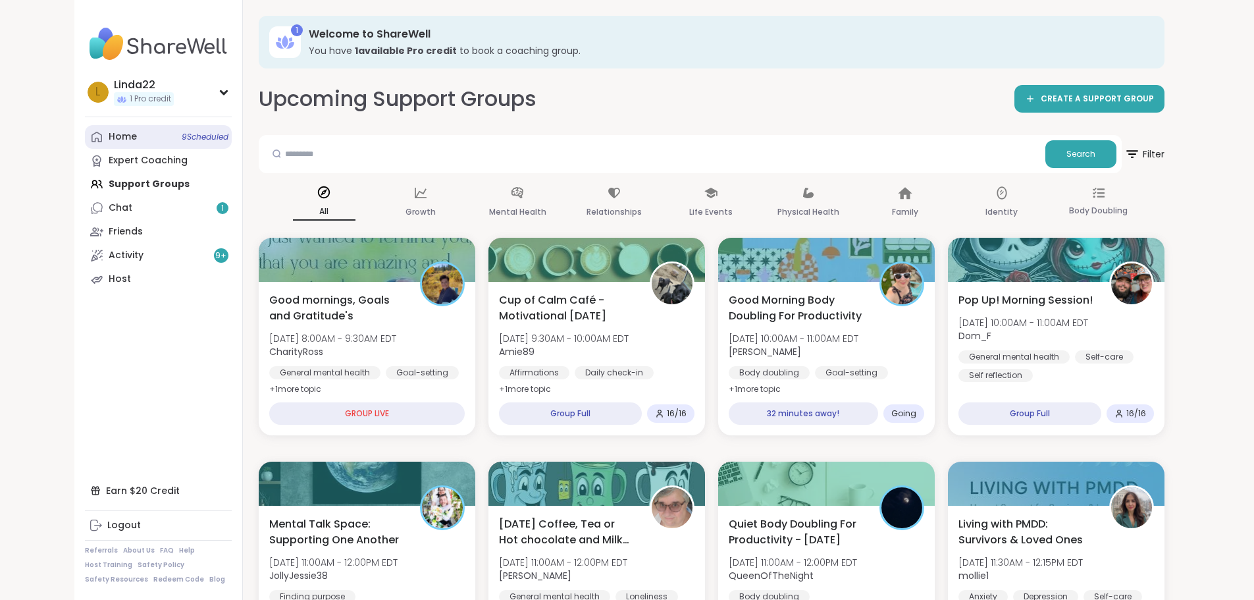
click at [182, 132] on span "9 Scheduled" at bounding box center [205, 137] width 47 height 11
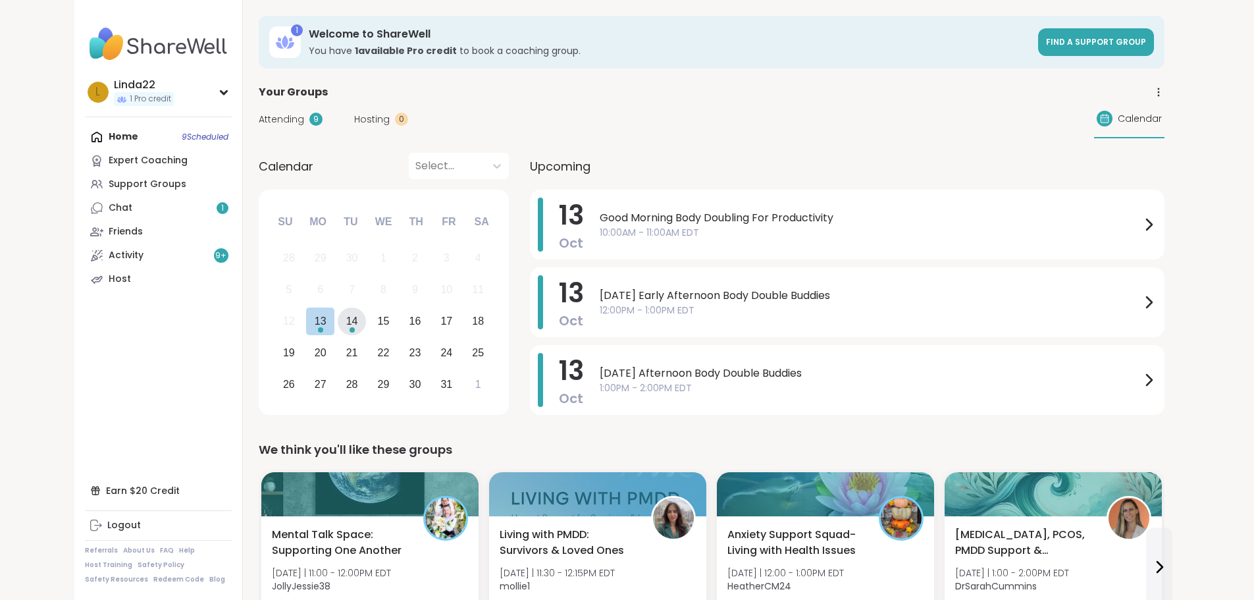
click at [338, 331] on div "14" at bounding box center [352, 321] width 28 height 28
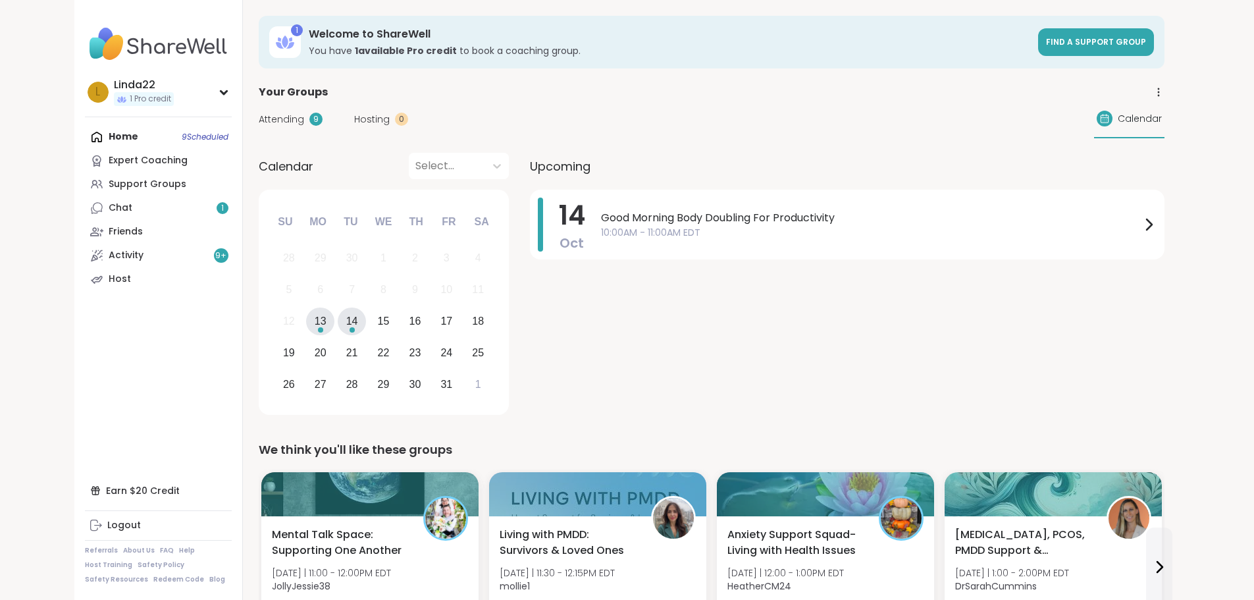
click at [315, 328] on div "13" at bounding box center [321, 321] width 12 height 18
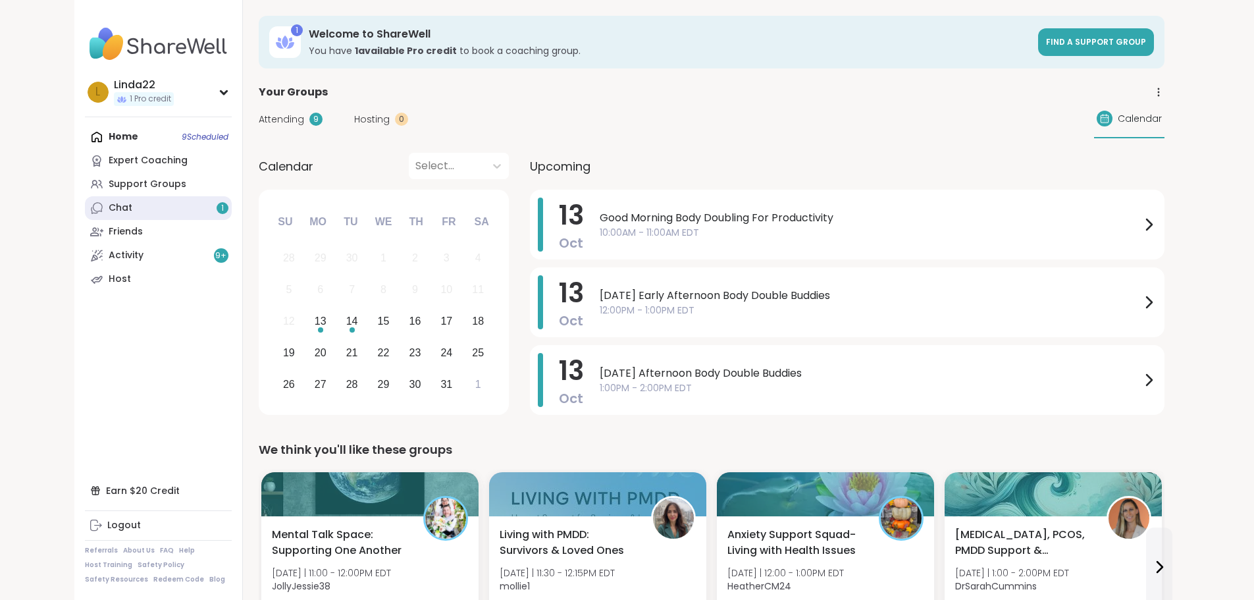
click at [130, 207] on link "Chat 1" at bounding box center [158, 208] width 147 height 24
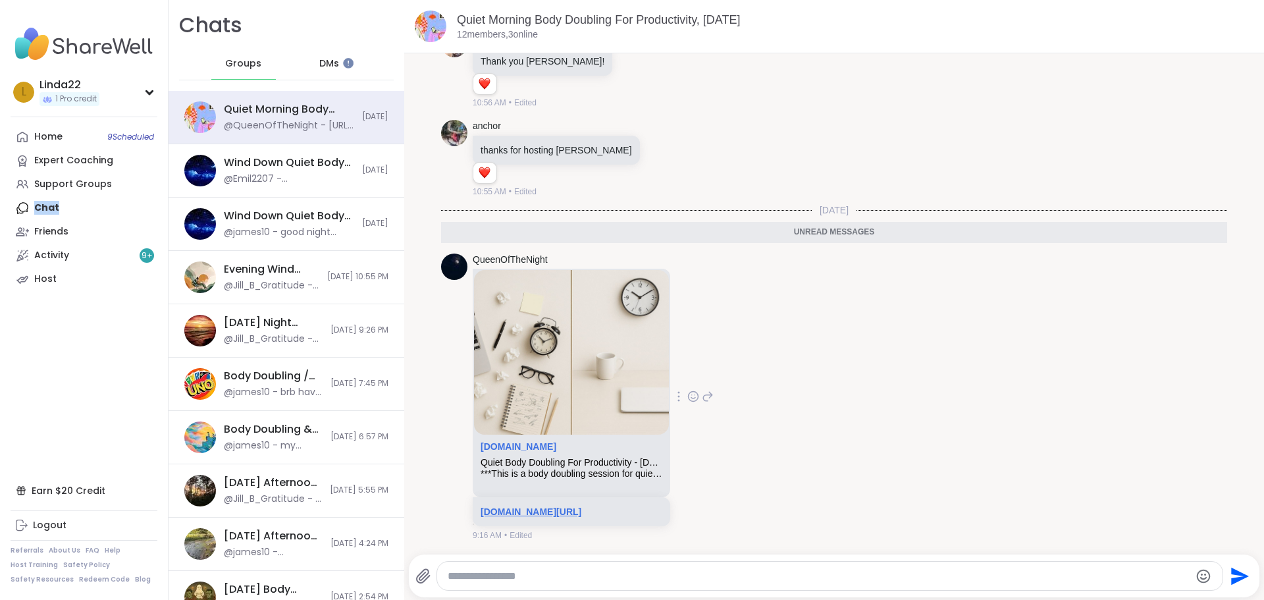
click at [532, 506] on link "sharewellnow.com/session/0fa12067-082a-4579-aca7-e45a6d2ca944" at bounding box center [530, 511] width 101 height 11
click at [88, 182] on div "Support Groups" at bounding box center [73, 184] width 78 height 13
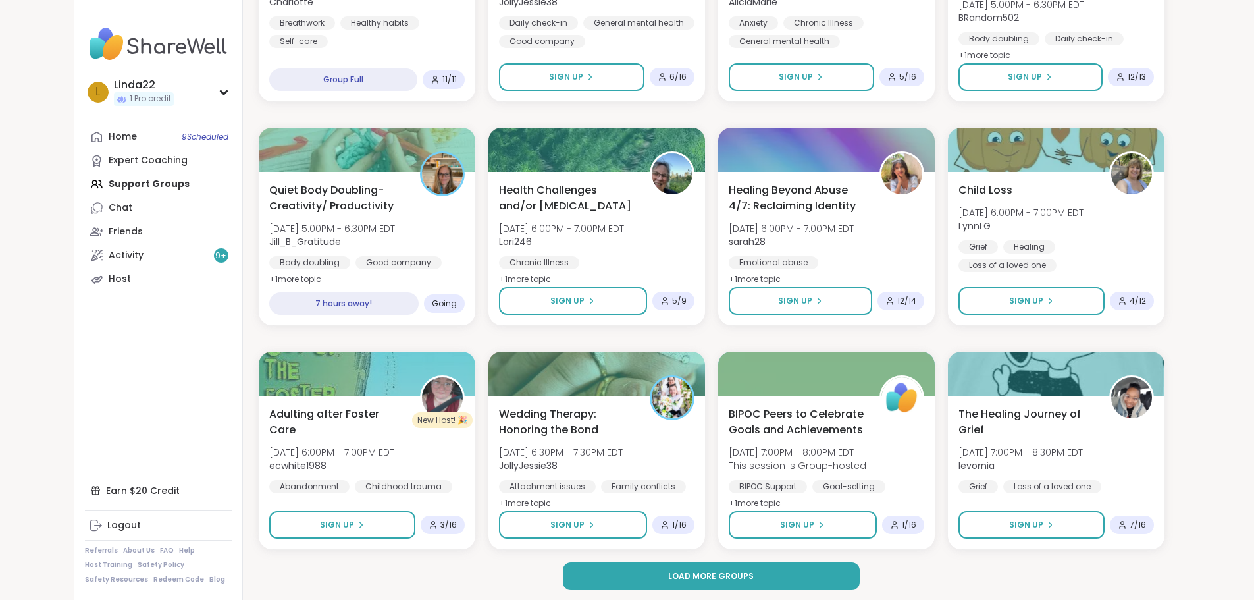
scroll to position [1679, 0]
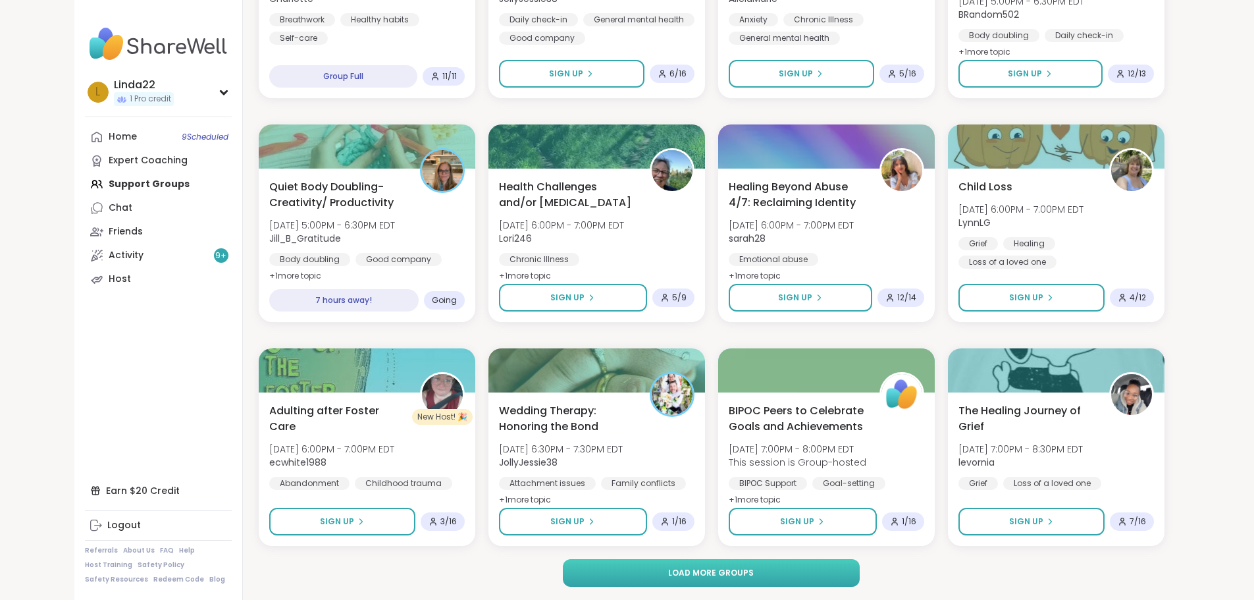
click at [563, 569] on button "Load more groups" at bounding box center [711, 573] width 297 height 28
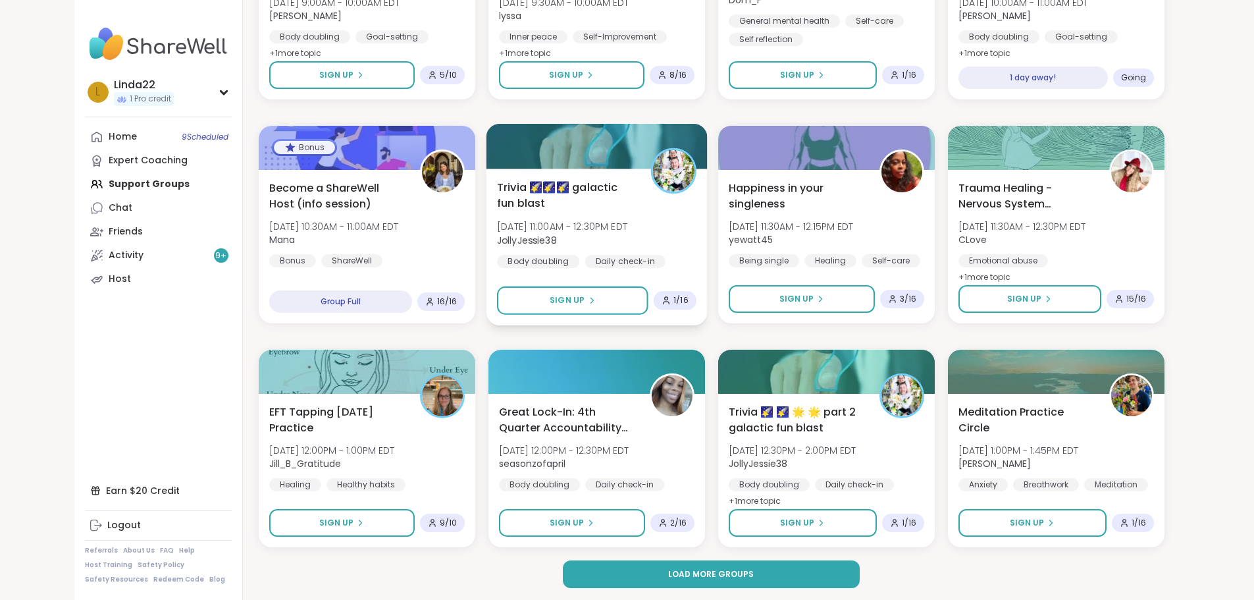
scroll to position [3693, 0]
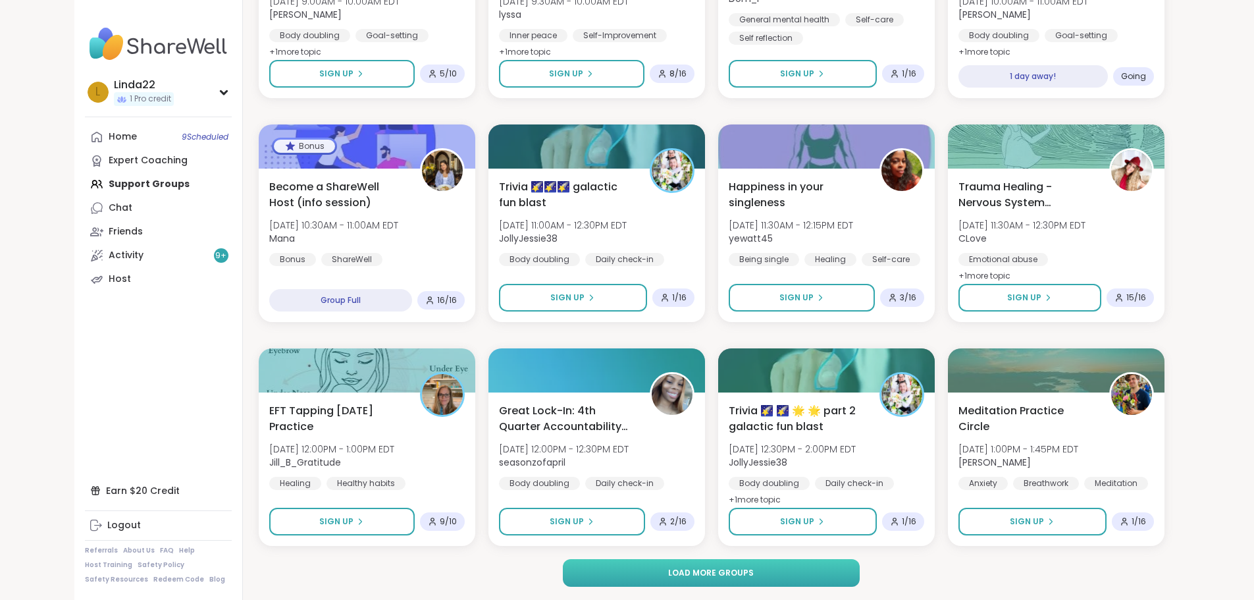
click at [603, 571] on button "Load more groups" at bounding box center [711, 573] width 297 height 28
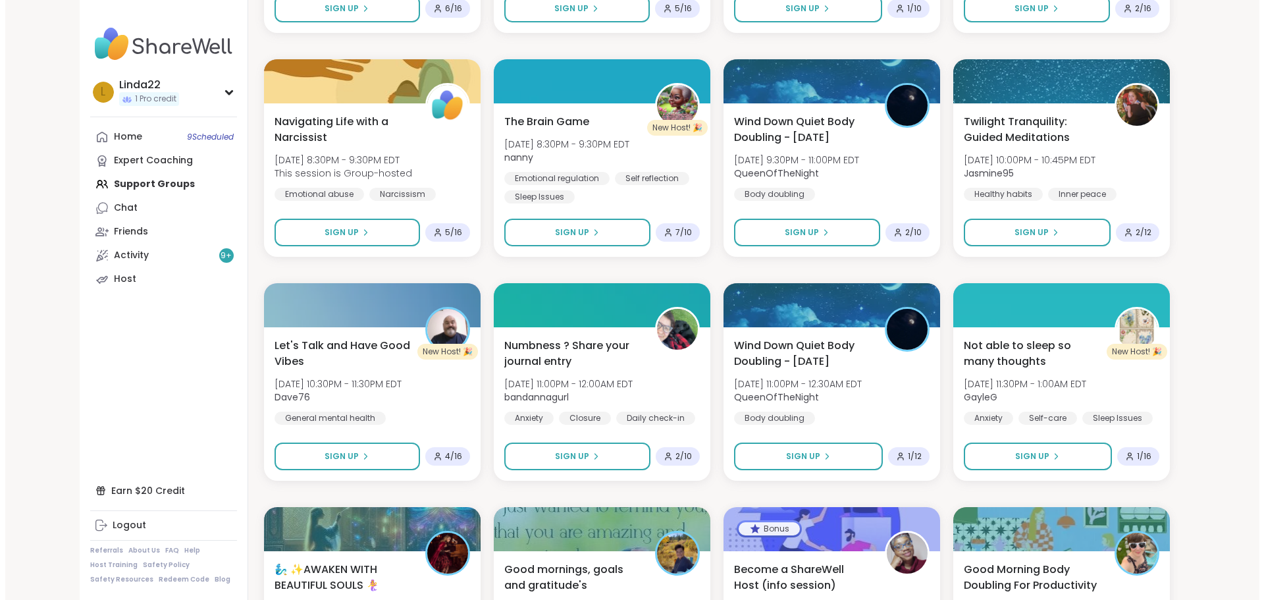
scroll to position [5602, 0]
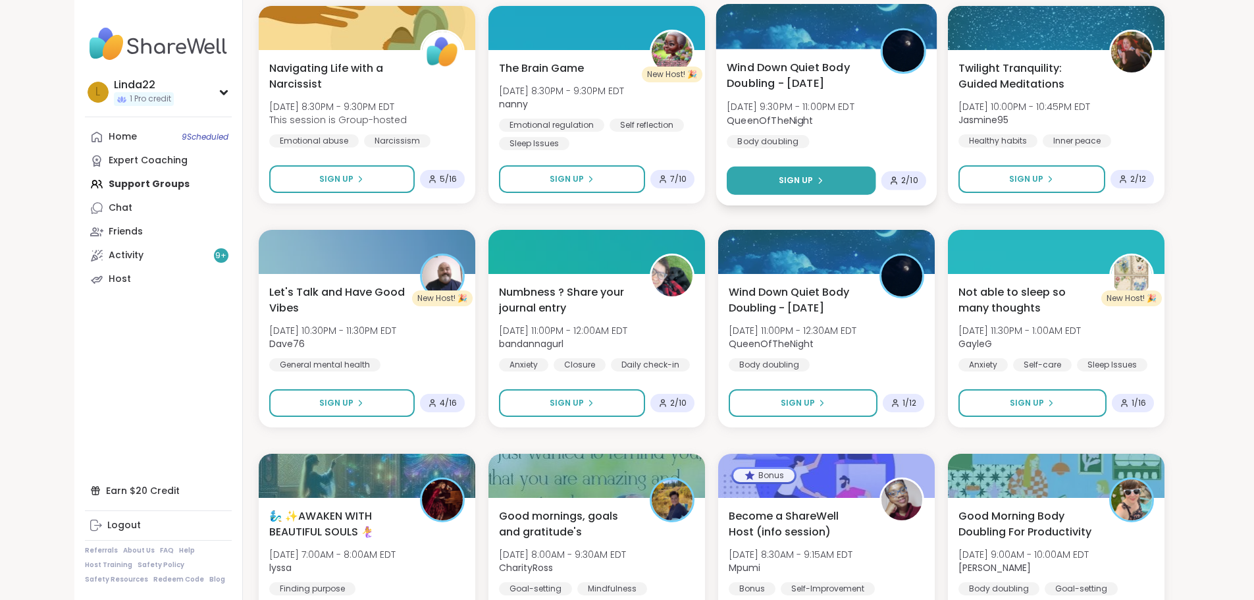
click at [806, 183] on span "Sign Up" at bounding box center [795, 180] width 35 height 12
click at [815, 171] on button "Sign Up" at bounding box center [801, 180] width 149 height 28
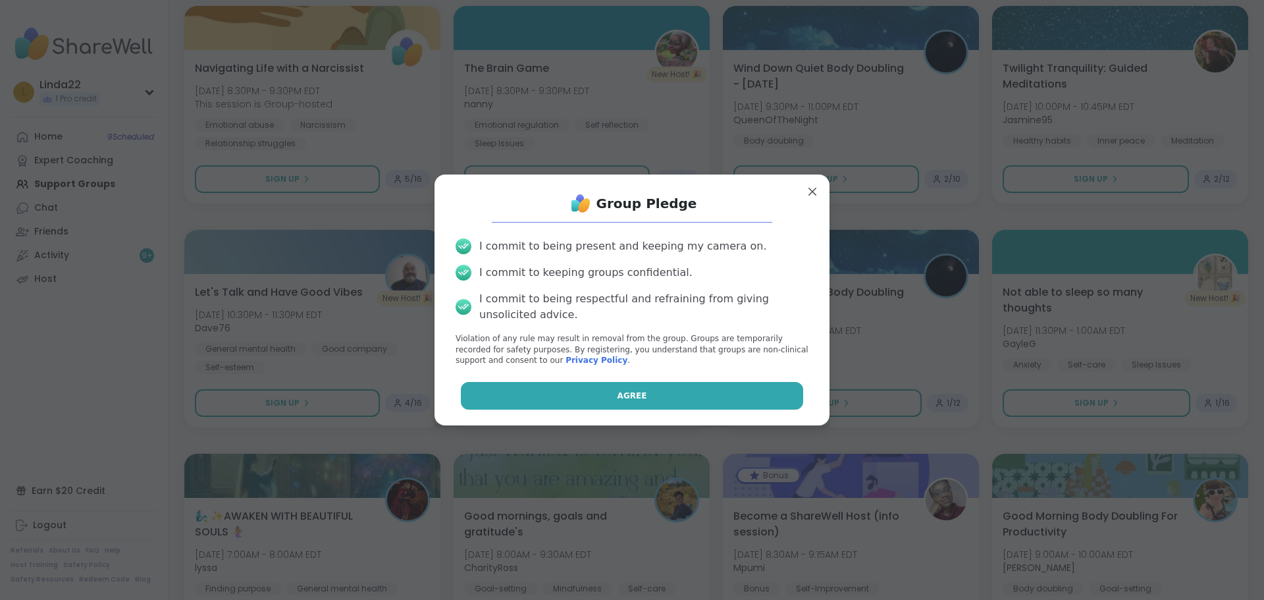
click at [662, 387] on button "Agree" at bounding box center [632, 396] width 343 height 28
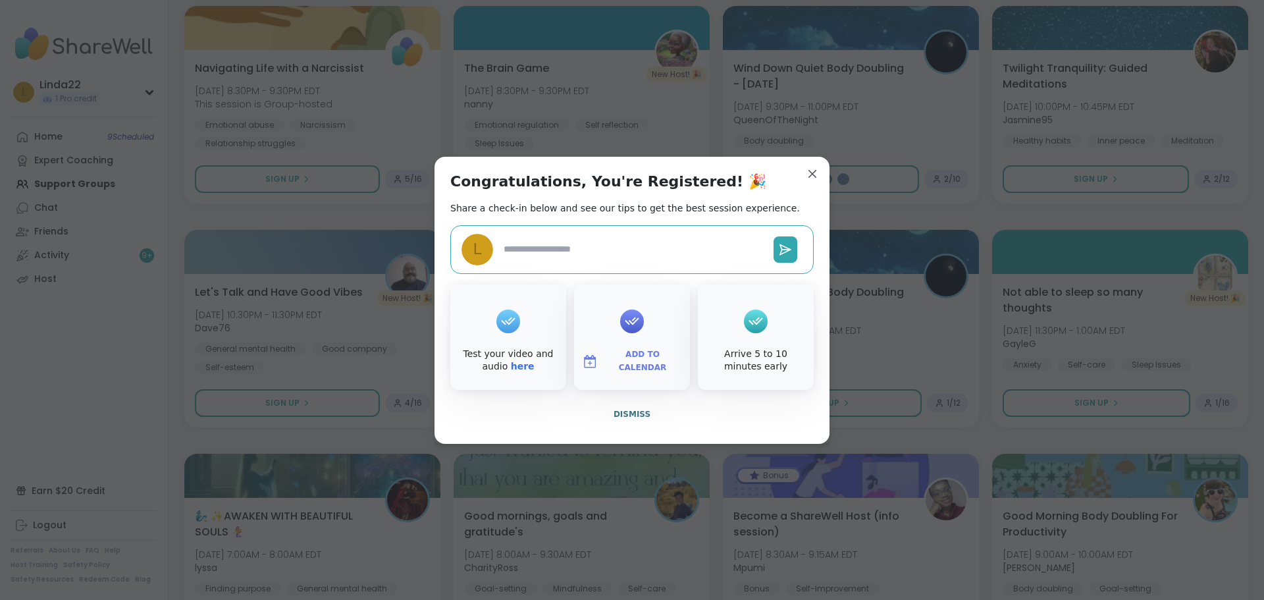
type textarea "*"
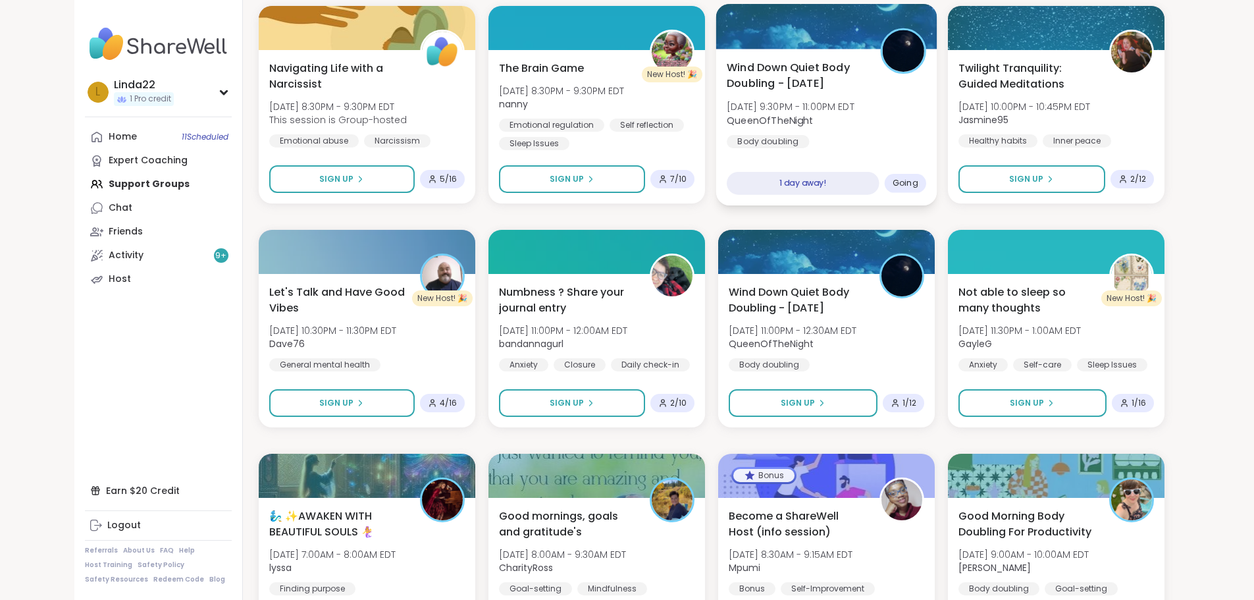
click at [833, 35] on div at bounding box center [825, 26] width 221 height 45
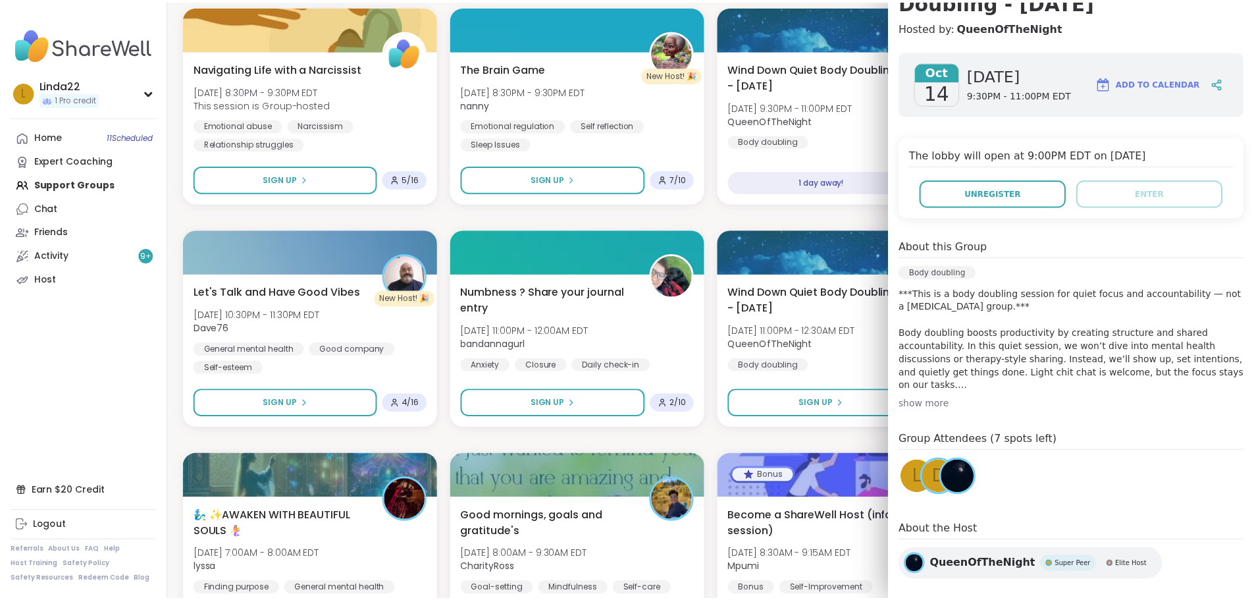
scroll to position [182, 0]
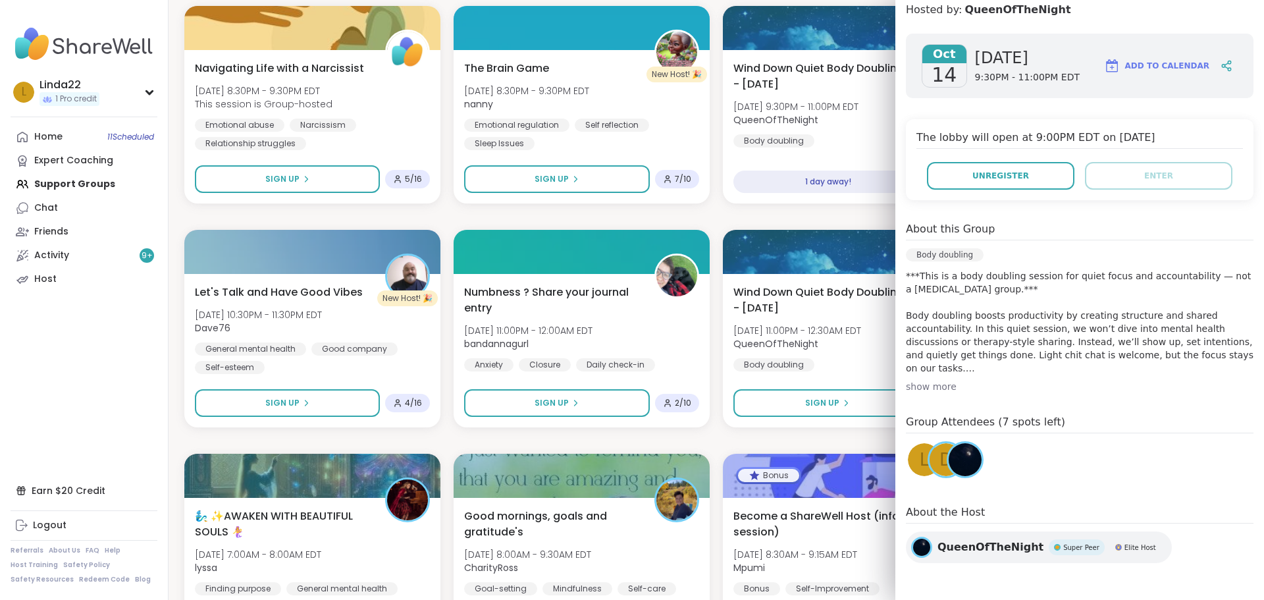
click at [929, 455] on div "d" at bounding box center [945, 459] width 33 height 33
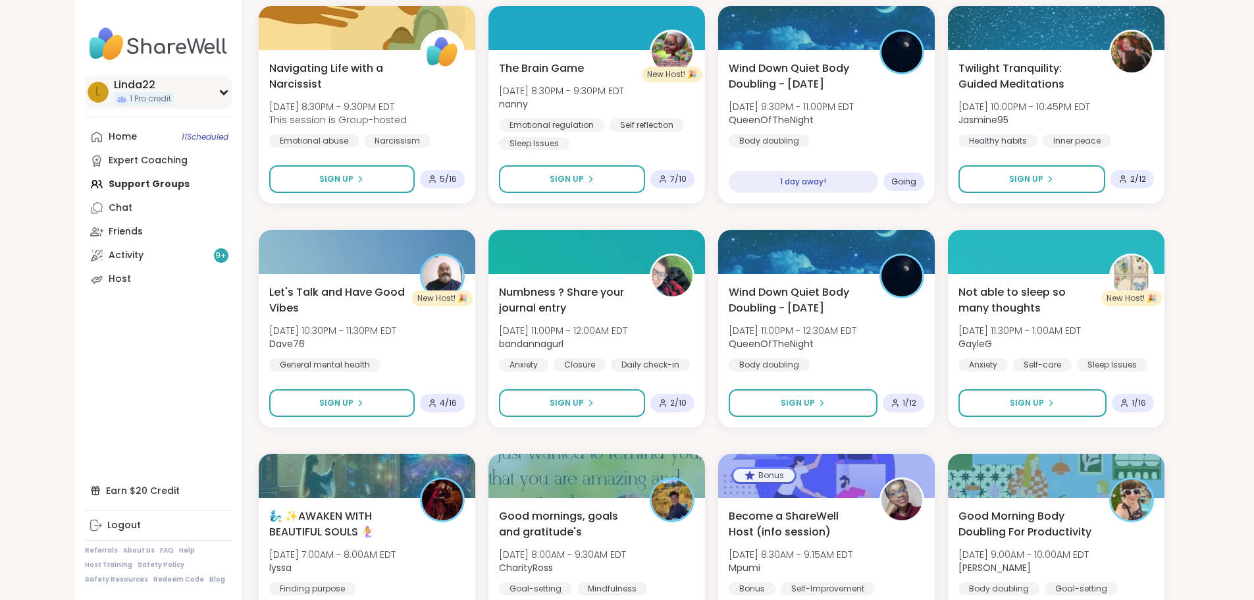
click at [114, 102] on div "1 Pro credit" at bounding box center [144, 99] width 60 height 14
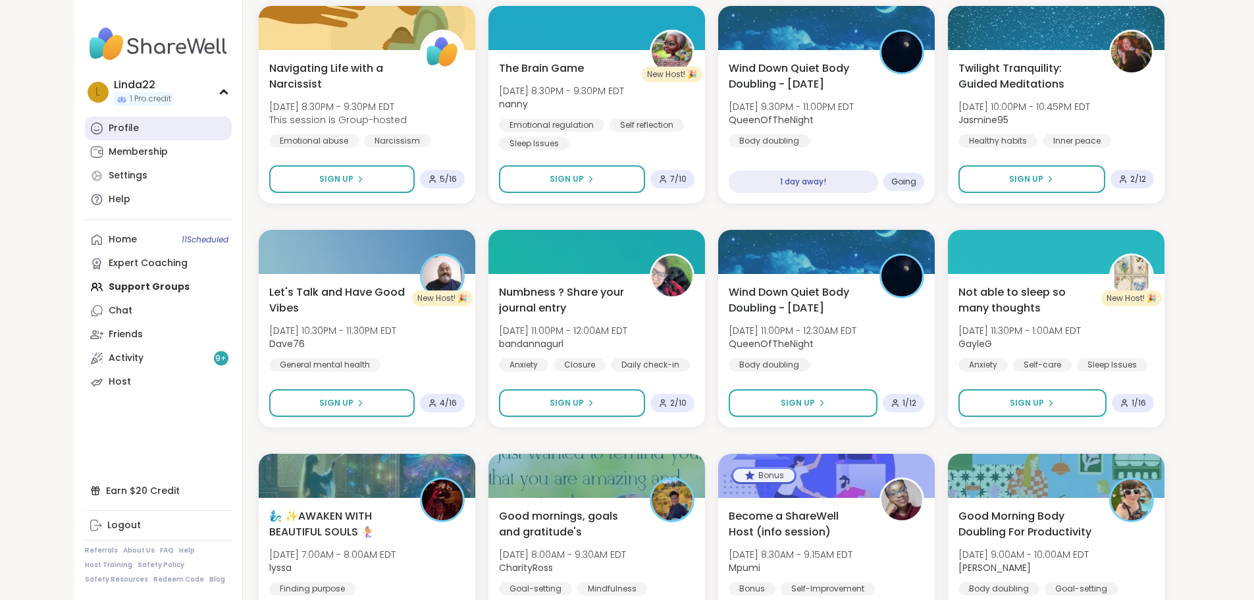
click at [93, 120] on link "Profile" at bounding box center [158, 128] width 147 height 24
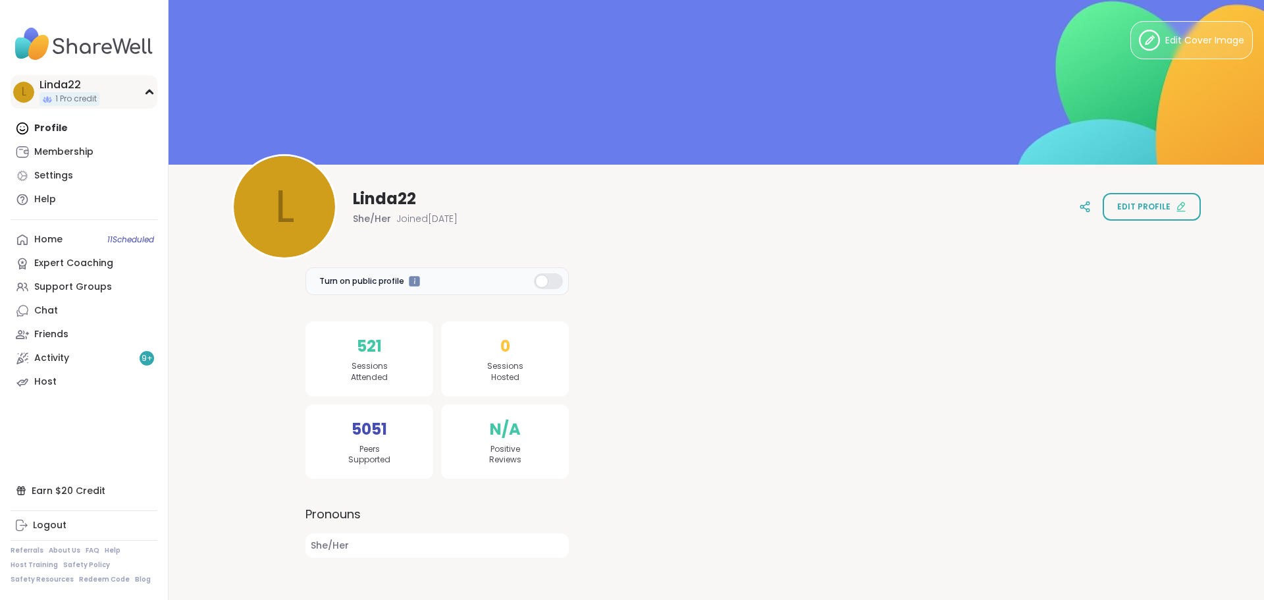
click at [107, 92] on div "L Linda22 1 Pro credit" at bounding box center [84, 92] width 147 height 34
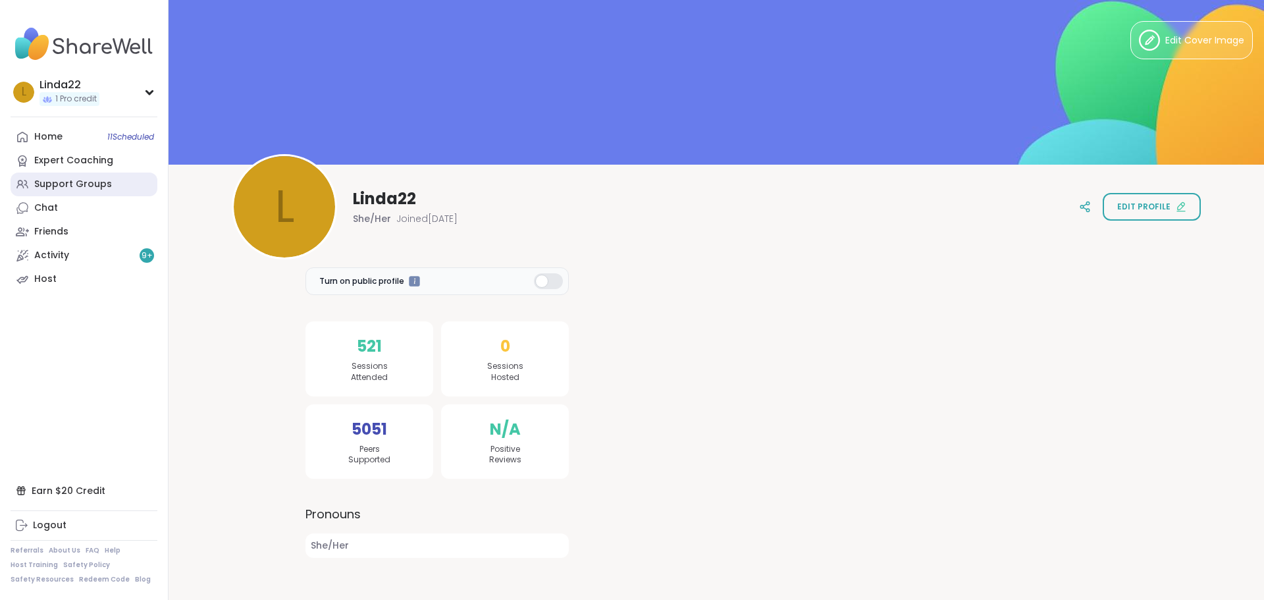
click at [84, 187] on div "Support Groups" at bounding box center [73, 184] width 78 height 13
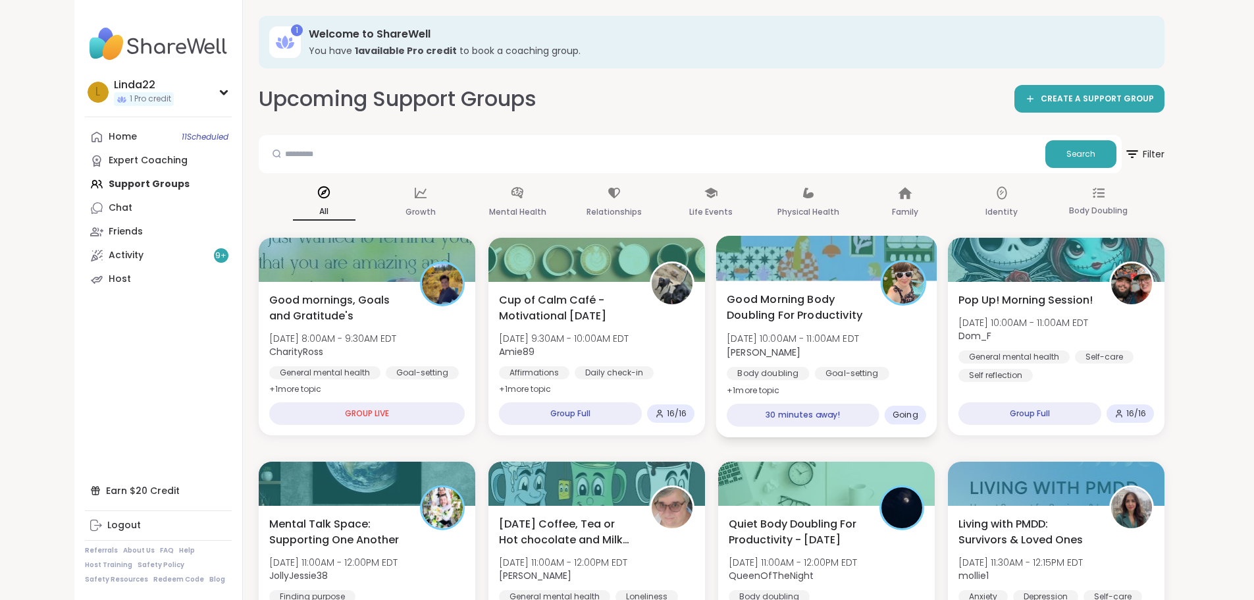
click at [797, 263] on div at bounding box center [825, 258] width 221 height 45
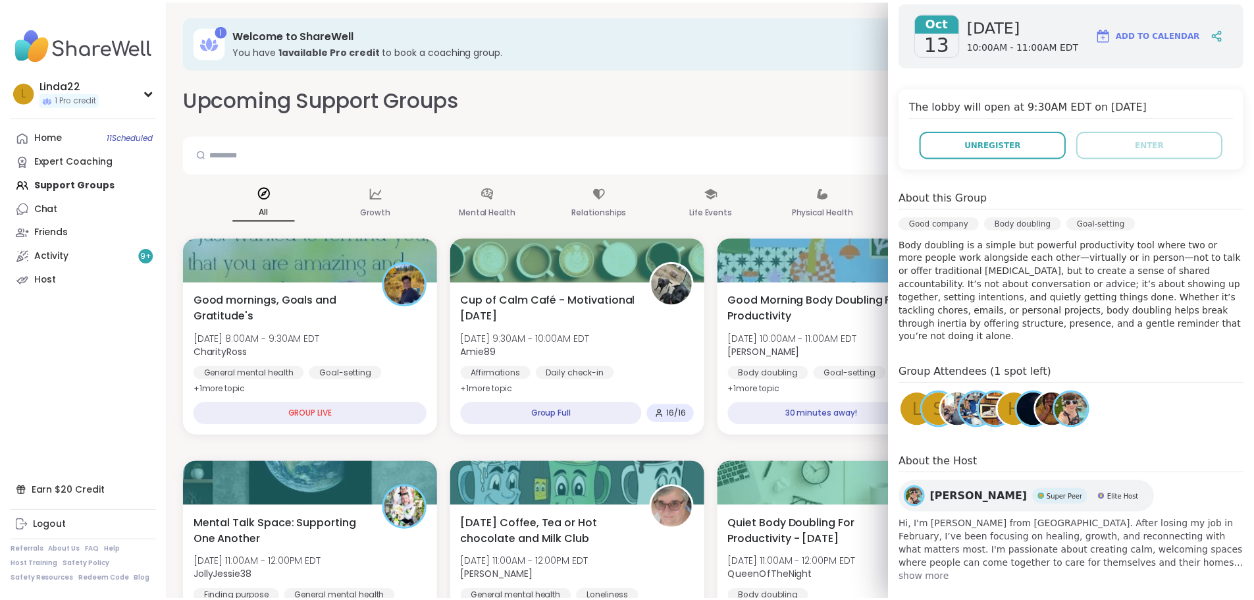
scroll to position [217, 0]
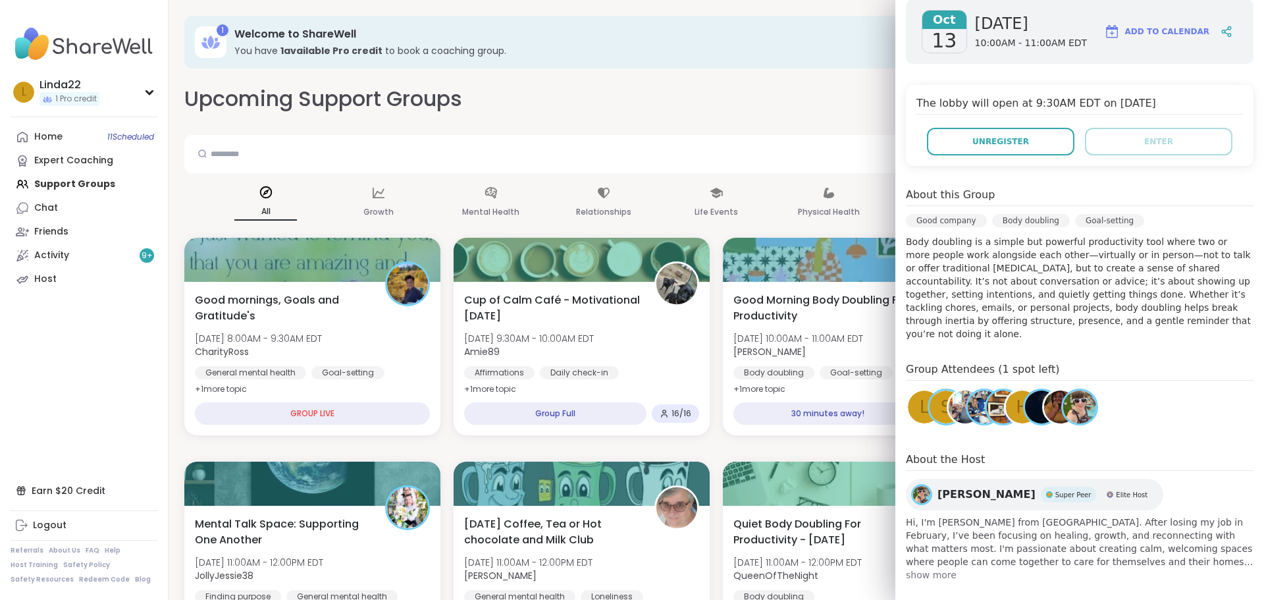
click at [1065, 402] on img at bounding box center [1079, 406] width 33 height 33
click at [632, 55] on h3 "You have 1 available Pro credit to book a coaching group." at bounding box center [731, 50] width 995 height 13
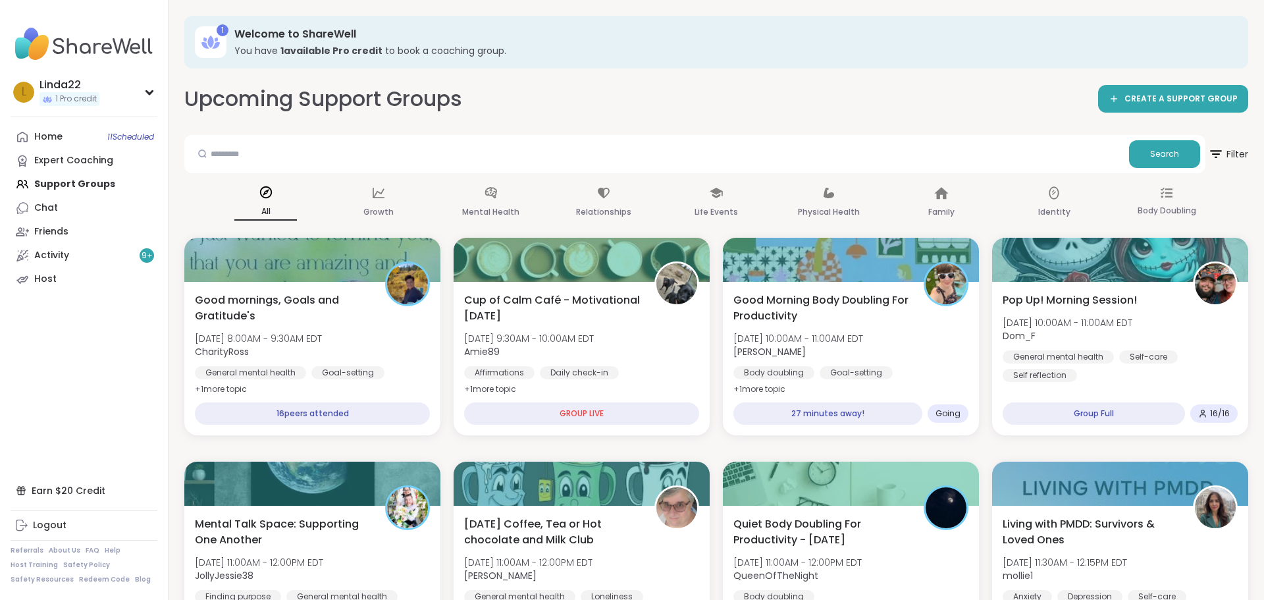
click at [632, 55] on h3 "You have 1 available Pro credit to book a coaching group." at bounding box center [731, 50] width 995 height 13
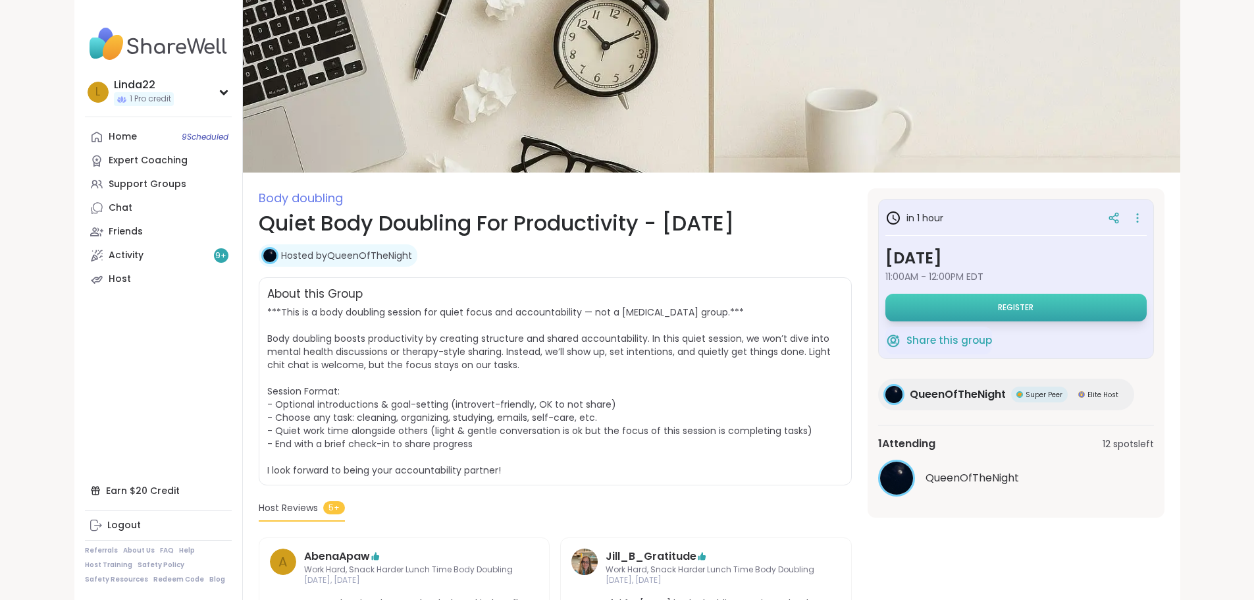
click at [940, 311] on button "Register" at bounding box center [1015, 308] width 261 height 28
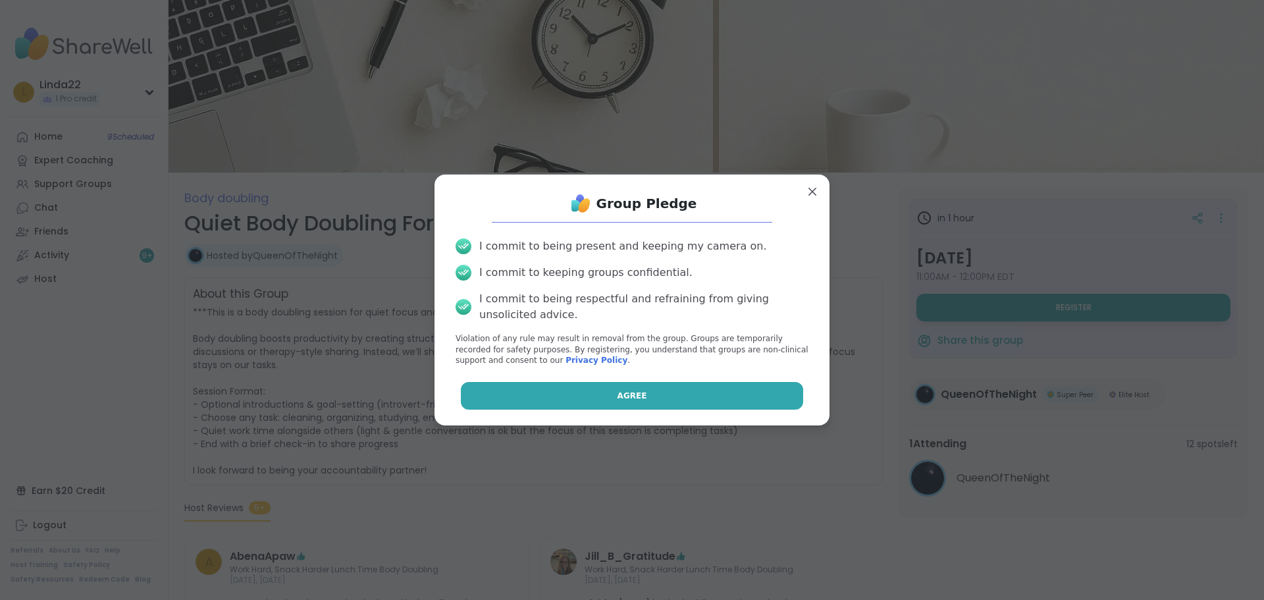
click at [718, 382] on button "Agree" at bounding box center [632, 396] width 343 height 28
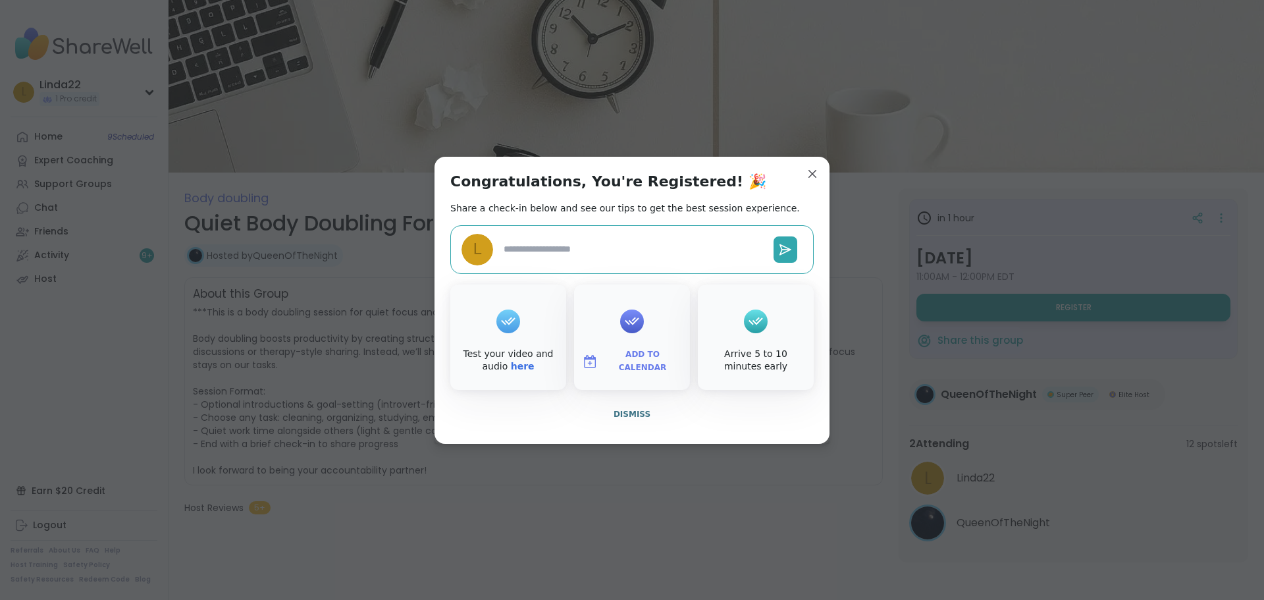
type textarea "*"
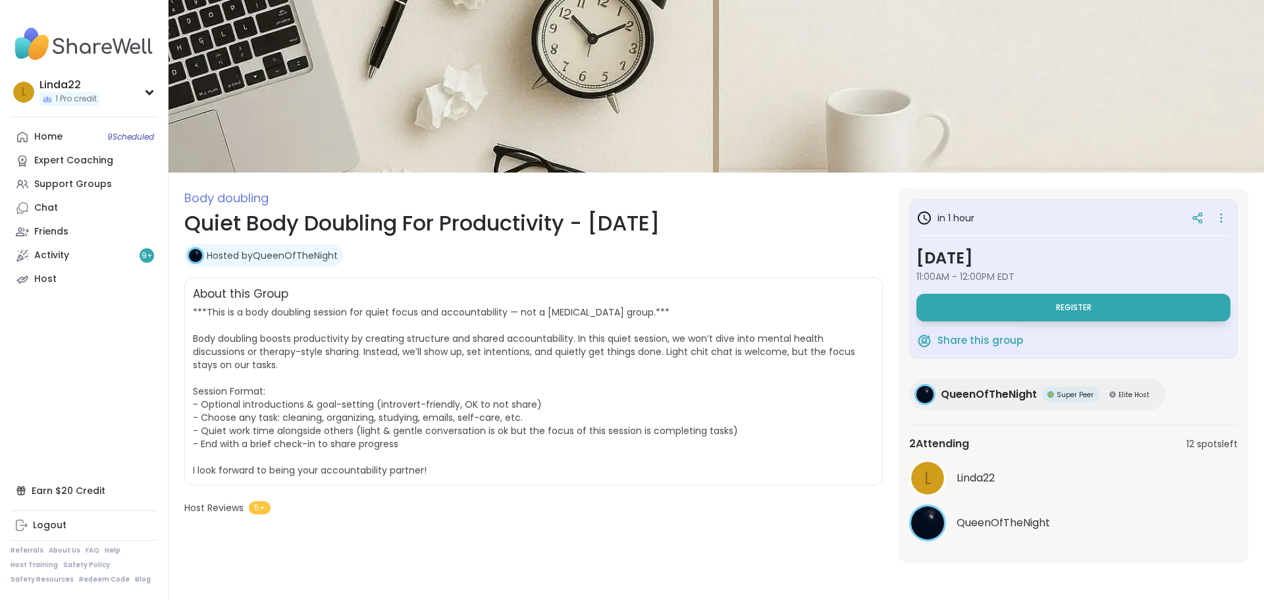
click at [808, 172] on img at bounding box center [715, 86] width 1095 height 172
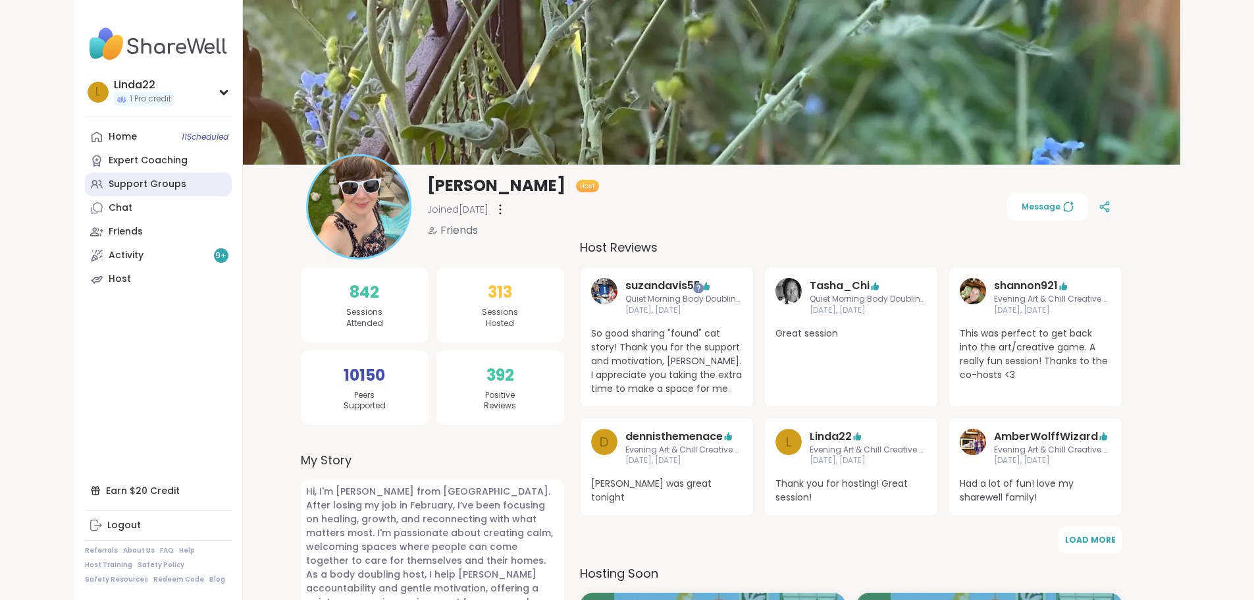
click at [109, 184] on div "Support Groups" at bounding box center [148, 184] width 78 height 13
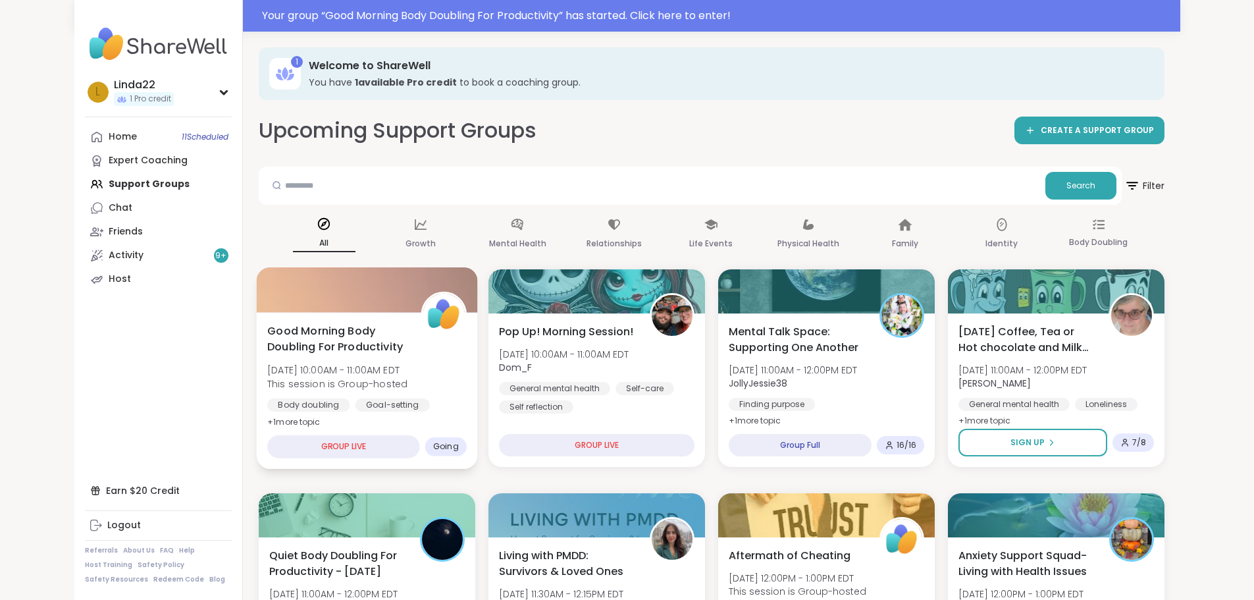
click at [344, 304] on div at bounding box center [366, 289] width 221 height 45
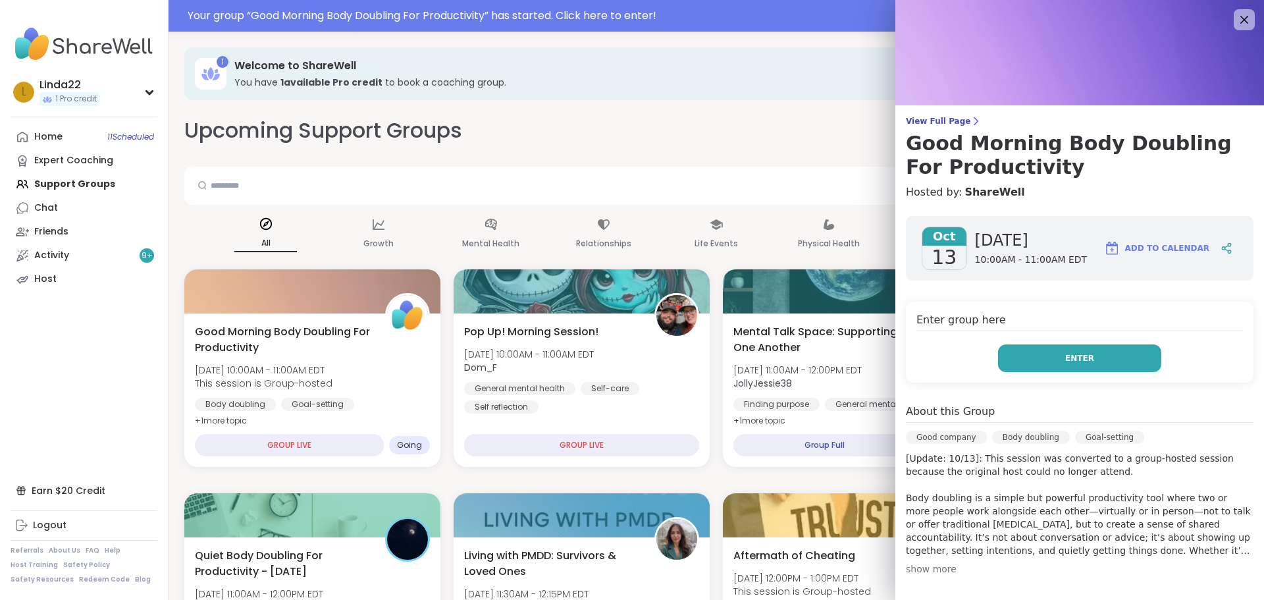
click at [1025, 355] on button "Enter" at bounding box center [1079, 358] width 163 height 28
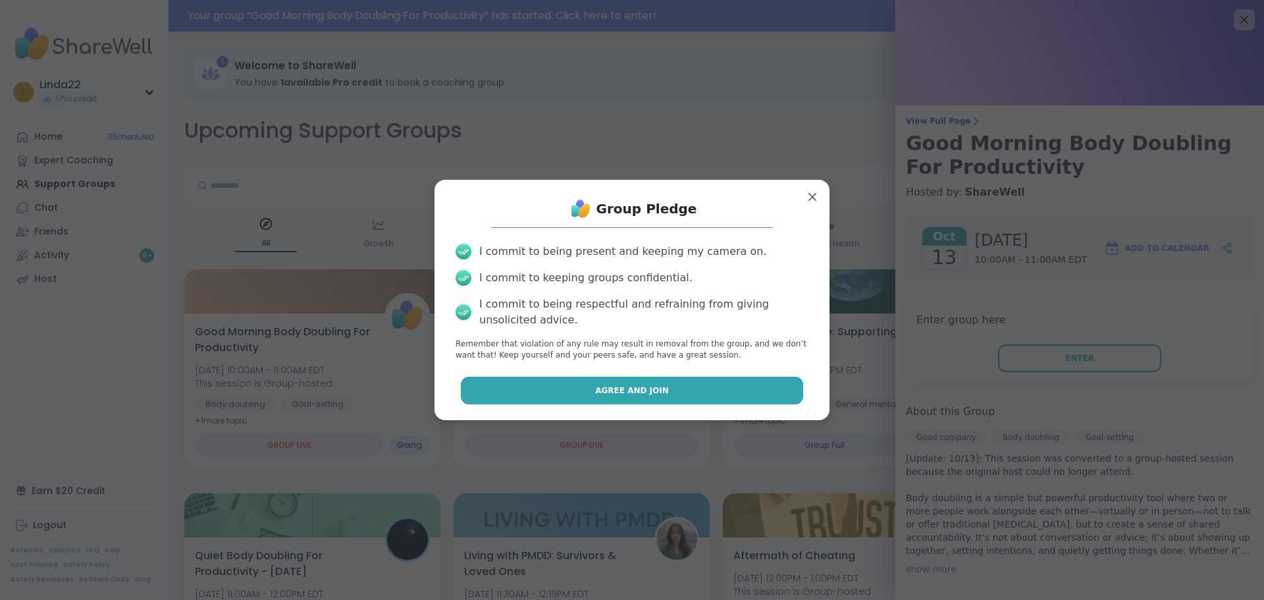
click at [700, 392] on button "Agree and Join" at bounding box center [632, 390] width 343 height 28
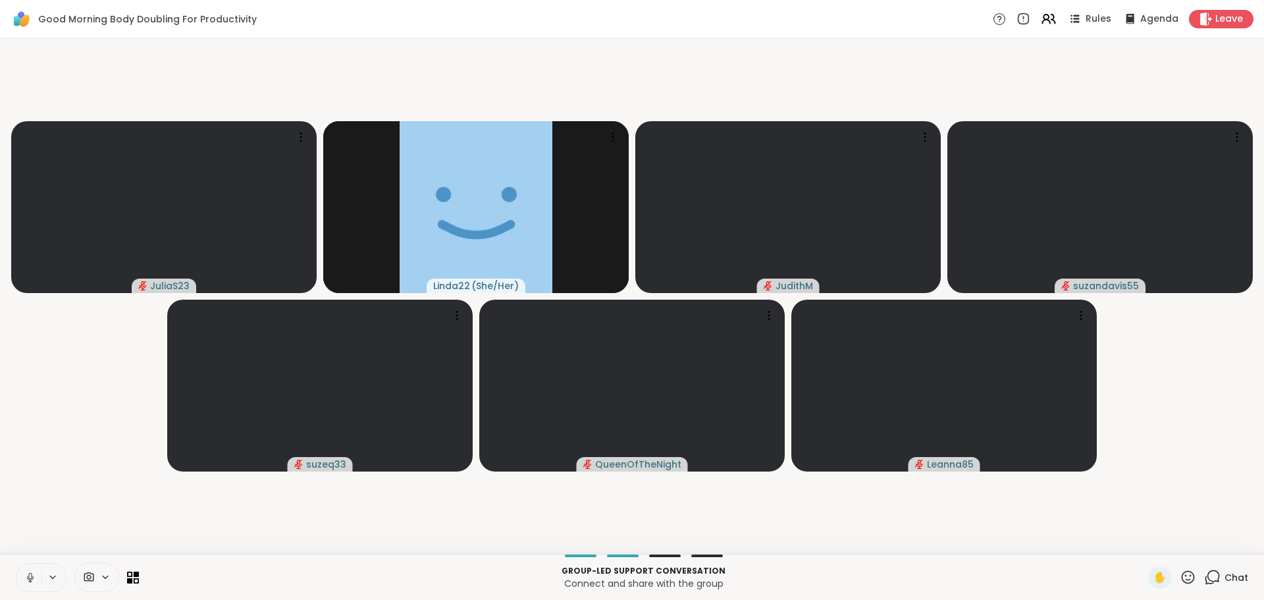
click at [30, 572] on icon at bounding box center [30, 577] width 12 height 12
